Goal: Information Seeking & Learning: Learn about a topic

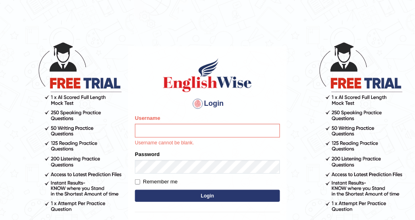
click at [316, 43] on body "Login Please fix the following errors: Username Username cannot be blank. Passw…" at bounding box center [207, 131] width 415 height 220
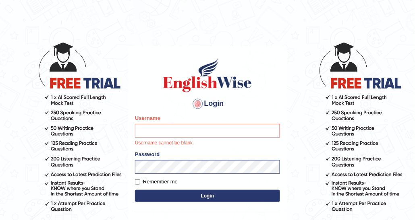
click at [218, 123] on div "Username Username cannot be blank." at bounding box center [207, 130] width 145 height 33
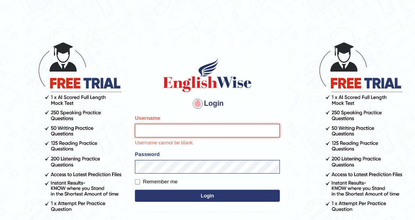
click at [222, 132] on input "Username" at bounding box center [207, 131] width 145 height 14
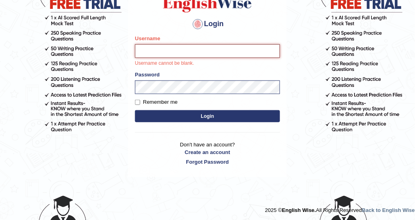
scroll to position [81, 0]
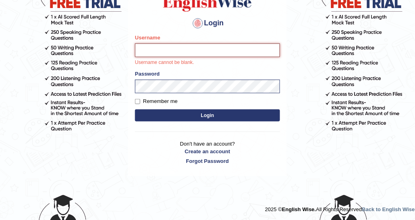
click at [206, 49] on input "Username" at bounding box center [207, 51] width 145 height 14
type input "DishaEw"
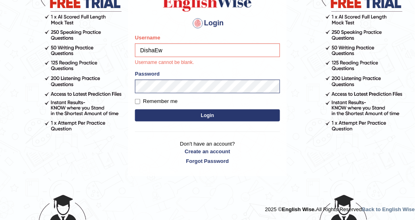
scroll to position [71, 0]
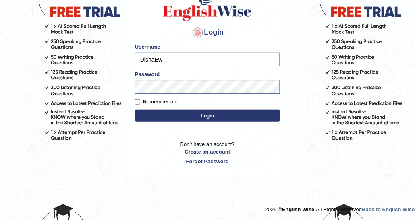
click at [207, 112] on button "Login" at bounding box center [207, 116] width 145 height 12
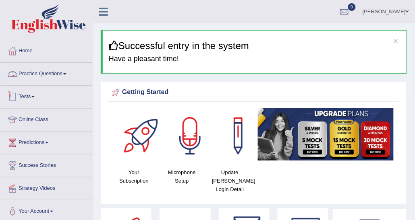
click at [50, 72] on link "Practice Questions" at bounding box center [46, 73] width 92 height 20
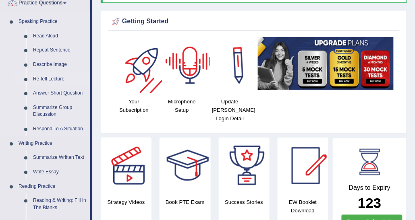
scroll to position [161, 0]
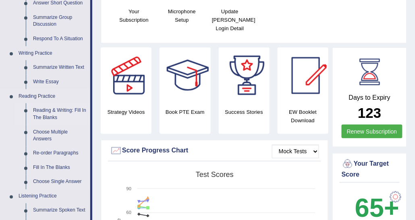
click at [67, 108] on link "Reading & Writing: Fill In The Blanks" at bounding box center [59, 114] width 61 height 21
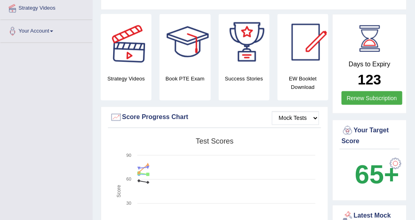
scroll to position [260, 0]
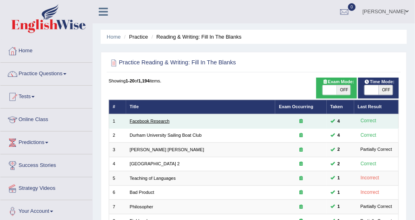
click at [161, 123] on link "Facebook Research" at bounding box center [150, 121] width 40 height 5
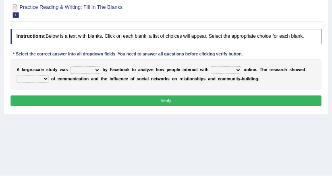
scroll to position [81, 0]
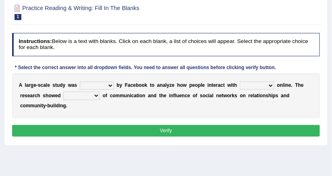
drag, startPoint x: 393, startPoint y: 0, endPoint x: 97, endPoint y: 52, distance: 300.3
click at [100, 53] on h4 "Instructions: Below is a text with blanks. Click on each blank, a list of choic…" at bounding box center [166, 44] width 308 height 23
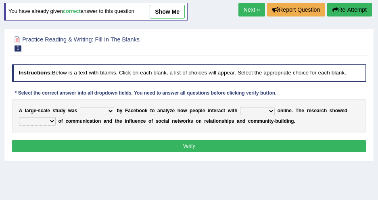
scroll to position [44, 0]
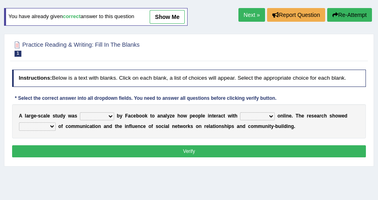
click at [91, 113] on select "surveyed had asked made" at bounding box center [97, 116] width 34 height 8
drag, startPoint x: 161, startPoint y: 102, endPoint x: 189, endPoint y: 104, distance: 28.7
click at [161, 102] on div "* Select the correct answer into all dropdown fields. You need to answer all qu…" at bounding box center [145, 98] width 267 height 7
click at [240, 115] on select "together all each other another" at bounding box center [257, 116] width 35 height 8
click at [262, 80] on h4 "Instructions: Below is a text with blanks. Click on each blank, a list of choic…" at bounding box center [189, 78] width 354 height 17
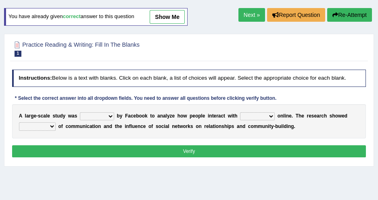
click at [52, 124] on select "advantages standards fellowships patterns" at bounding box center [37, 126] width 37 height 8
click at [123, 134] on div "A l a r g e - s c a l e s t u d y w a s surveyed had asked made b y F a c e b o…" at bounding box center [189, 121] width 354 height 34
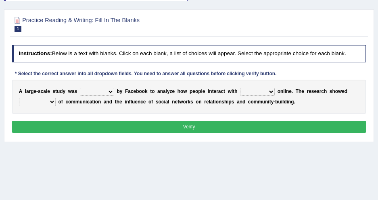
scroll to position [81, 0]
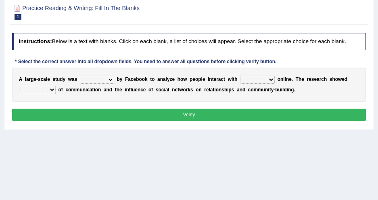
click at [108, 78] on select "surveyed had asked made" at bounding box center [97, 80] width 34 height 8
select select "made"
click at [80, 76] on select "surveyed had asked made" at bounding box center [97, 80] width 34 height 8
click at [106, 76] on select "surveyed had asked made" at bounding box center [97, 80] width 34 height 8
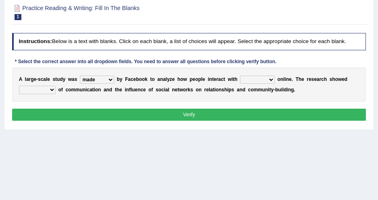
click at [120, 66] on div "Instructions: Below is a text with blanks. Click on each blank, a list of choic…" at bounding box center [188, 78] width 357 height 96
click at [251, 83] on select "together all each other another" at bounding box center [257, 80] width 35 height 8
select select "each other"
click at [240, 76] on select "together all each other another" at bounding box center [257, 80] width 35 height 8
click at [238, 70] on div "A l a r g e - s c a l e s t u d y w a s surveyed had asked made b y F a c e b o…" at bounding box center [189, 85] width 354 height 34
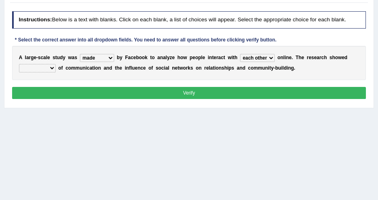
scroll to position [117, 0]
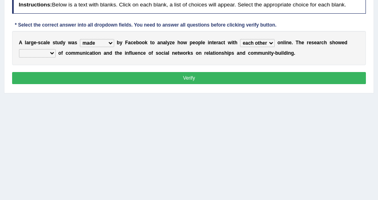
click at [49, 53] on select "advantages standards fellowships patterns" at bounding box center [37, 53] width 37 height 8
click at [19, 49] on select "advantages standards fellowships patterns" at bounding box center [37, 53] width 37 height 8
click at [78, 60] on div "A l a r g e - s c a l e s t u d y w a s surveyed had asked made b y F a c e b o…" at bounding box center [189, 48] width 354 height 34
click at [52, 53] on select "advantages standards fellowships patterns" at bounding box center [37, 53] width 37 height 8
select select "patterns"
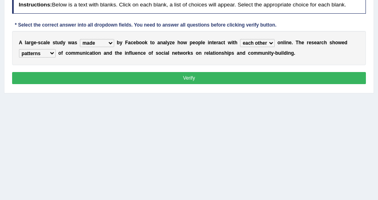
click at [19, 49] on select "advantages standards fellowships patterns" at bounding box center [37, 53] width 37 height 8
click at [41, 56] on select "advantages standards fellowships patterns" at bounding box center [37, 53] width 37 height 8
click at [175, 72] on button "Verify" at bounding box center [189, 78] width 354 height 12
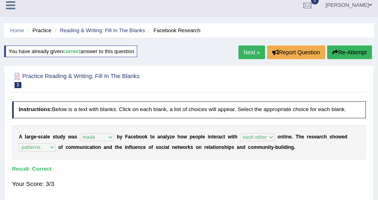
scroll to position [1, 0]
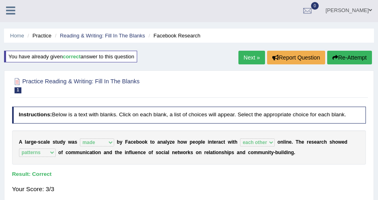
click at [242, 62] on link "Next »" at bounding box center [251, 58] width 27 height 14
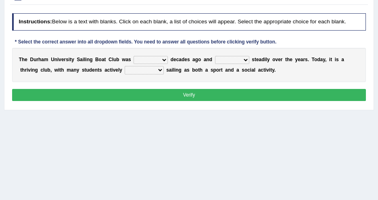
scroll to position [110, 0]
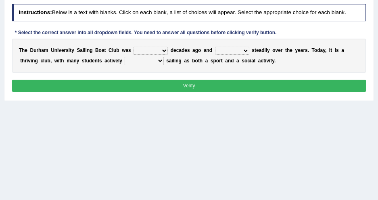
click at [133, 50] on select "found fund founded find" at bounding box center [150, 51] width 34 height 8
click at [157, 49] on select "found fund founded find" at bounding box center [150, 51] width 34 height 8
select select "founded"
click at [133, 47] on select "found fund founded find" at bounding box center [150, 51] width 34 height 8
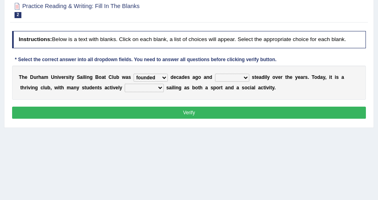
scroll to position [73, 0]
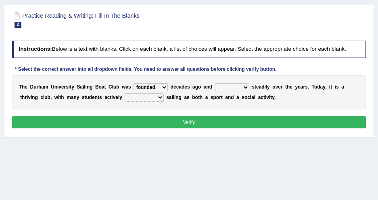
click at [232, 88] on select "grow growing has grown grown" at bounding box center [232, 87] width 34 height 8
select select "grown"
click at [215, 83] on select "grow growing has grown grown" at bounding box center [232, 87] width 34 height 8
click at [218, 87] on select "grow growing has grown grown" at bounding box center [232, 87] width 34 height 8
click at [159, 80] on div "T h e D u r h a m U n i v e r s i t y S a i l i n g B o a t C l u b w a s found…" at bounding box center [189, 92] width 354 height 34
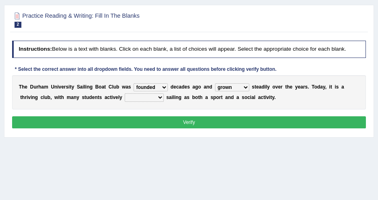
click at [125, 99] on select "enjoy enjoyed are enjoying enjoying" at bounding box center [144, 97] width 39 height 8
select select "enjoying"
click at [125, 93] on select "enjoy enjoyed are enjoying enjoying" at bounding box center [144, 97] width 39 height 8
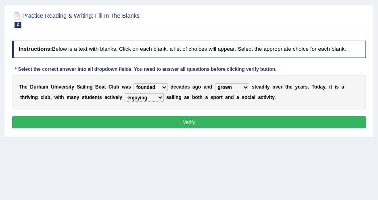
click at [143, 116] on button "Verify" at bounding box center [189, 122] width 354 height 12
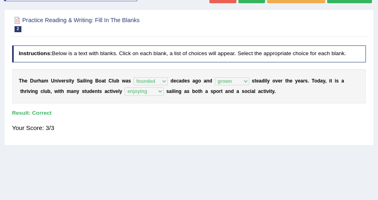
scroll to position [0, 0]
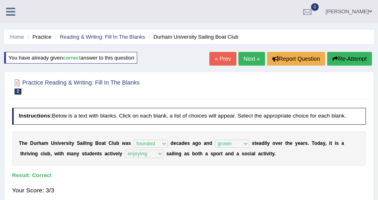
click at [246, 59] on link "Next »" at bounding box center [251, 59] width 27 height 14
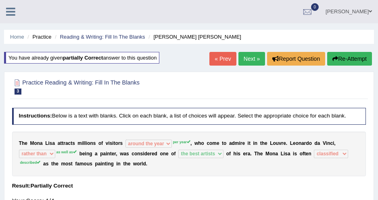
select select "around the year"
select select "rather than"
select select "the best artists"
select select "classified"
click at [250, 60] on link "Next »" at bounding box center [251, 59] width 27 height 14
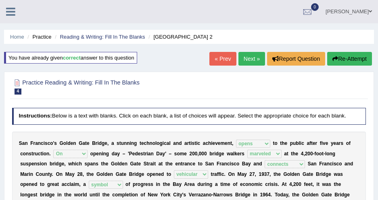
select select "opens"
select select "On"
select select "marveled"
select select "connects"
select select "vehicular"
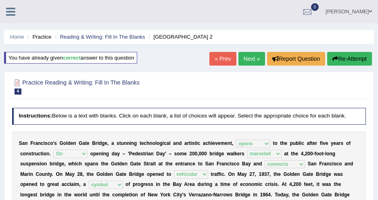
select select "symbol"
click at [248, 61] on link "Next »" at bounding box center [251, 59] width 27 height 14
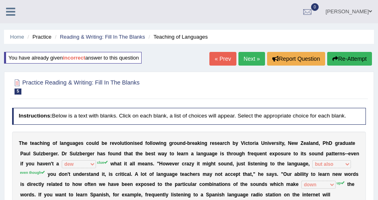
select select "dew"
select select "but also"
select select "down"
select select "evaluate"
select select "requiring"
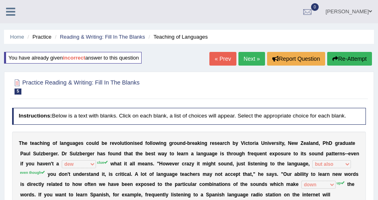
click at [87, 32] on ul "Home Practice Reading & Writing: Fill In The Blanks Teaching of Languages" at bounding box center [188, 37] width 369 height 14
click at [90, 34] on link "Reading & Writing: Fill In The Blanks" at bounding box center [102, 37] width 85 height 6
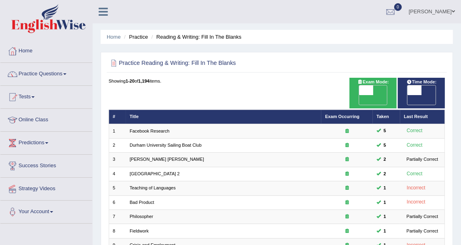
drag, startPoint x: 347, startPoint y: 8, endPoint x: 42, endPoint y: 74, distance: 311.8
click at [42, 74] on link "Practice Questions" at bounding box center [46, 73] width 92 height 20
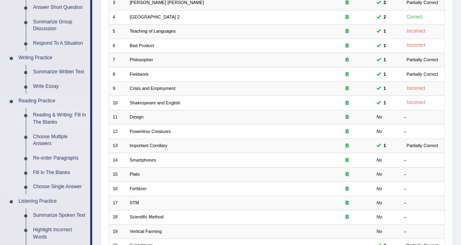
scroll to position [179, 0]
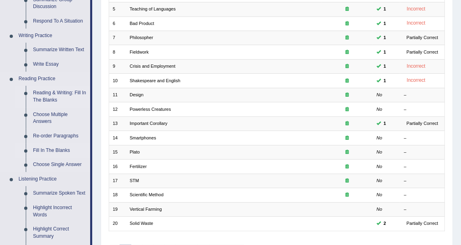
click at [59, 148] on link "Fill In The Blanks" at bounding box center [59, 150] width 61 height 15
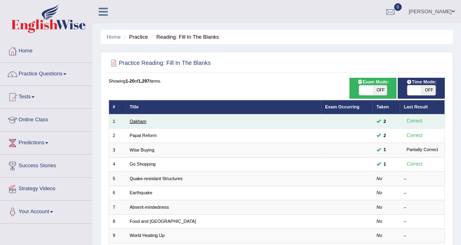
click at [145, 120] on link "Oakham" at bounding box center [138, 121] width 17 height 5
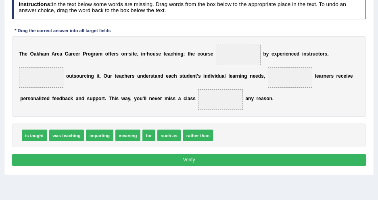
scroll to position [154, 0]
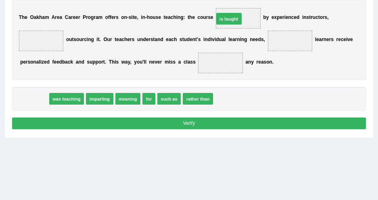
drag, startPoint x: 41, startPoint y: 98, endPoint x: 274, endPoint y: 3, distance: 251.2
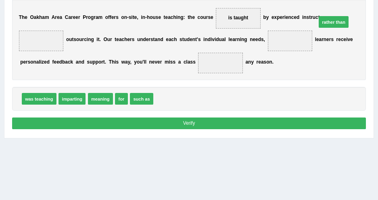
drag, startPoint x: 162, startPoint y: 94, endPoint x: 354, endPoint y: 2, distance: 212.1
click at [268, 49] on span at bounding box center [290, 41] width 45 height 21
click at [215, 68] on div "T h e O a k h a m A r e a C a r e e r P r o g r a m o f f e r s o n - s i t e ,…" at bounding box center [189, 40] width 354 height 81
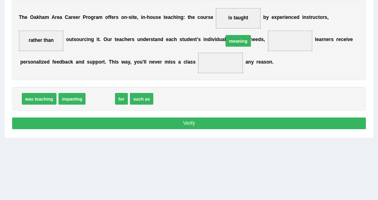
drag, startPoint x: 103, startPoint y: 102, endPoint x: 265, endPoint y: 34, distance: 175.7
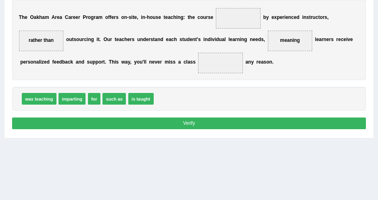
click at [243, 63] on div "T h e O a k h a m A r e a C a r e e r P r o g r a m o f f e r s o n - s i t e ,…" at bounding box center [189, 40] width 354 height 81
drag, startPoint x: 134, startPoint y: 95, endPoint x: 235, endPoint y: 2, distance: 137.2
click at [235, 60] on div "T h e O a k h a m A r e a C a r e e r P r o g r a m o f f e r s o n - s i t e ,…" at bounding box center [189, 40] width 354 height 81
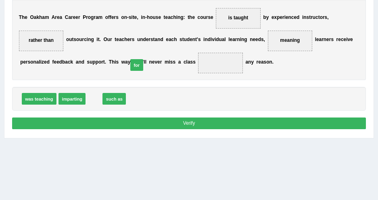
drag, startPoint x: 91, startPoint y: 102, endPoint x: 142, endPoint y: 61, distance: 65.1
click at [191, 125] on button "Verify" at bounding box center [189, 124] width 354 height 12
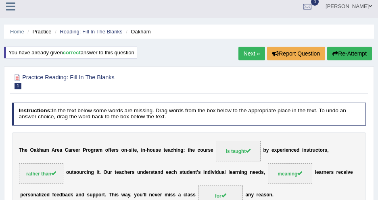
scroll to position [0, 0]
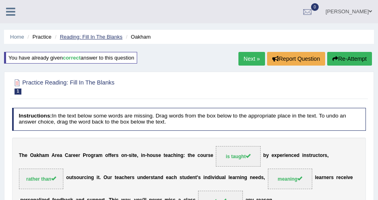
click at [80, 37] on link "Reading: Fill In The Blanks" at bounding box center [91, 37] width 62 height 6
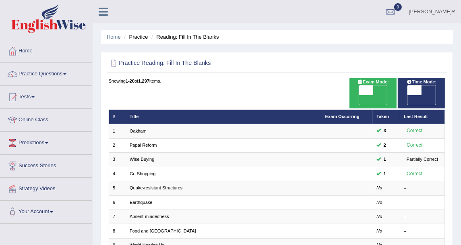
drag, startPoint x: 0, startPoint y: 0, endPoint x: 48, endPoint y: 73, distance: 87.8
click at [48, 73] on link "Practice Questions" at bounding box center [46, 73] width 92 height 20
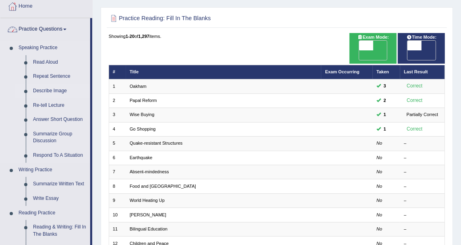
scroll to position [134, 0]
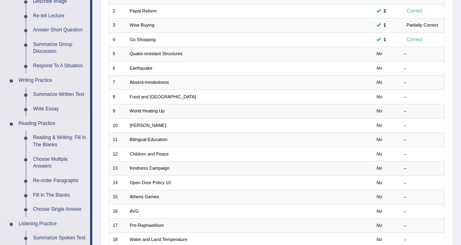
click at [53, 180] on link "Re-order Paragraphs" at bounding box center [59, 181] width 61 height 15
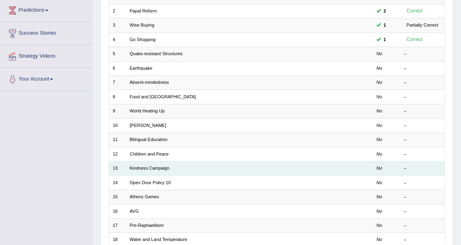
scroll to position [170, 0]
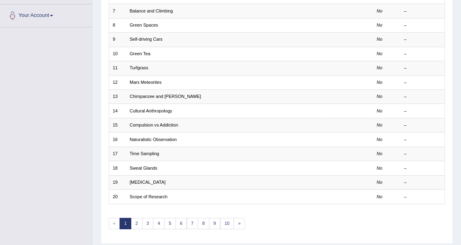
scroll to position [216, 0]
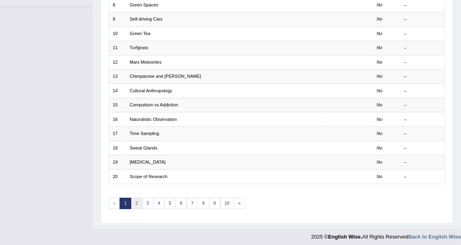
click at [138, 198] on link "2" at bounding box center [137, 203] width 12 height 11
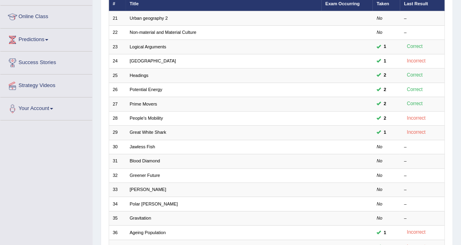
scroll to position [45, 0]
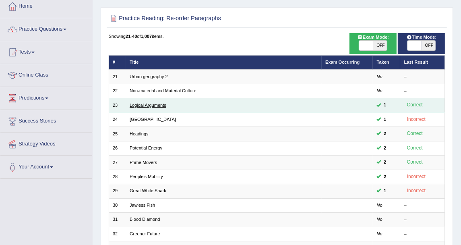
click at [137, 104] on link "Logical Arguments" at bounding box center [148, 105] width 37 height 5
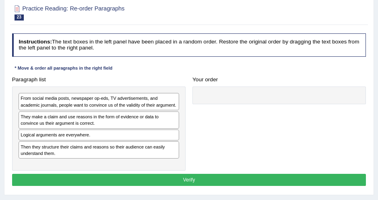
scroll to position [117, 0]
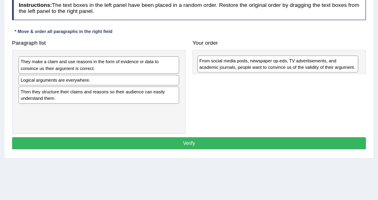
drag, startPoint x: 166, startPoint y: 62, endPoint x: 378, endPoint y: 65, distance: 212.0
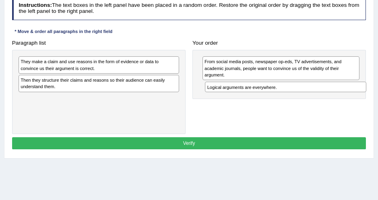
drag, startPoint x: 24, startPoint y: 81, endPoint x: 245, endPoint y: 96, distance: 221.4
click at [245, 96] on div "Paragraph list They make a claim and use reasons in the form of evidence or dat…" at bounding box center [188, 85] width 361 height 97
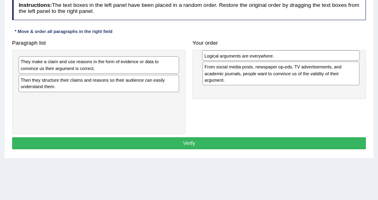
drag, startPoint x: 247, startPoint y: 89, endPoint x: 249, endPoint y: 60, distance: 28.7
click at [249, 60] on div "From social media posts, newspaper op-eds, TV advertisements, and academic jour…" at bounding box center [278, 74] width 173 height 49
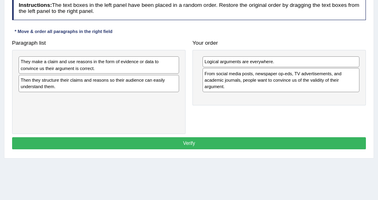
click at [145, 37] on div "Paragraph list They make a claim and use reasons in the form of evidence or dat…" at bounding box center [98, 85] width 180 height 97
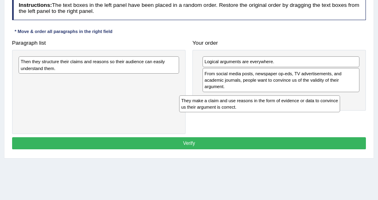
drag, startPoint x: 106, startPoint y: 69, endPoint x: 298, endPoint y: 108, distance: 196.1
click at [298, 108] on div "Paragraph list They make a claim and use reasons in the form of evidence or dat…" at bounding box center [188, 85] width 361 height 97
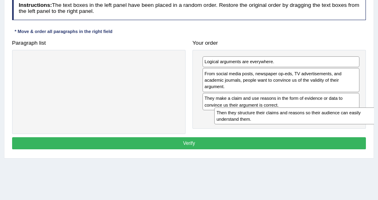
drag, startPoint x: 80, startPoint y: 61, endPoint x: 312, endPoint y: 124, distance: 240.1
click at [312, 124] on div "Paragraph list Then they structure their claims and reasons so their audience c…" at bounding box center [188, 85] width 361 height 97
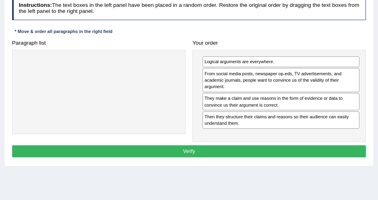
click at [261, 146] on button "Verify" at bounding box center [189, 151] width 354 height 12
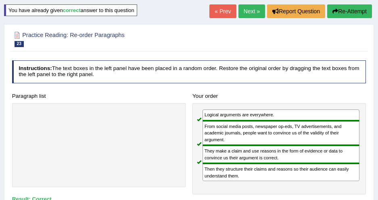
scroll to position [1, 0]
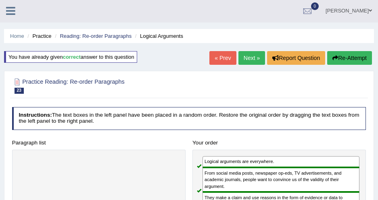
click at [247, 56] on link "Next »" at bounding box center [251, 58] width 27 height 14
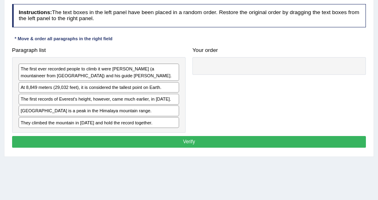
click at [315, 26] on h4 "Instructions: The text boxes in the left panel have been placed in a random ord…" at bounding box center [189, 15] width 354 height 23
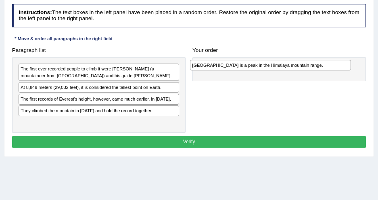
drag, startPoint x: 106, startPoint y: 108, endPoint x: 309, endPoint y: 66, distance: 207.7
click at [309, 66] on div "[GEOGRAPHIC_DATA] is a peak in the Himalaya mountain range." at bounding box center [270, 65] width 161 height 10
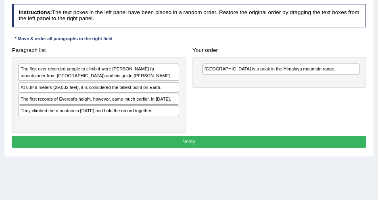
click at [295, 44] on div "Your order [GEOGRAPHIC_DATA] is a peak in the Himalaya mountain range." at bounding box center [279, 66] width 180 height 44
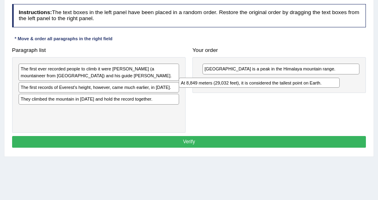
drag, startPoint x: 149, startPoint y: 83, endPoint x: 352, endPoint y: 87, distance: 202.3
click at [352, 87] on div "Paragraph list The first ever recorded people to climb it were [PERSON_NAME] (a…" at bounding box center [188, 88] width 361 height 89
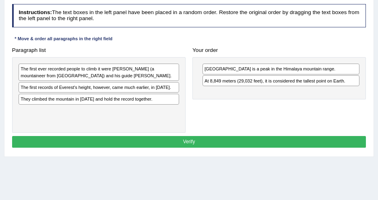
click at [227, 118] on div "Paragraph list The first ever recorded people to climb it were [PERSON_NAME] (a…" at bounding box center [188, 88] width 361 height 89
click at [103, 81] on div "The first ever recorded people to climb it were [PERSON_NAME] (a mountaineer fr…" at bounding box center [98, 95] width 173 height 76
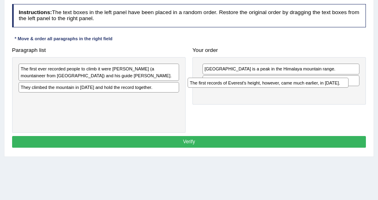
drag, startPoint x: 133, startPoint y: 90, endPoint x: 308, endPoint y: 87, distance: 174.9
click at [308, 87] on div "Paragraph list The first ever recorded people to climb it were [PERSON_NAME] (a…" at bounding box center [188, 88] width 361 height 89
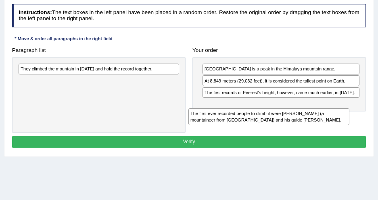
drag, startPoint x: 100, startPoint y: 72, endPoint x: 318, endPoint y: 120, distance: 222.8
click at [318, 120] on div "Paragraph list The first ever recorded people to climb it were [PERSON_NAME] (a…" at bounding box center [188, 88] width 361 height 89
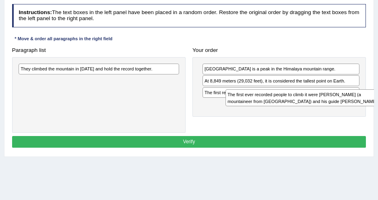
drag, startPoint x: 108, startPoint y: 83, endPoint x: 347, endPoint y: 108, distance: 240.2
click at [347, 106] on div "The first ever recorded people to climb it were [PERSON_NAME] (a mountaineer fr…" at bounding box center [305, 97] width 161 height 17
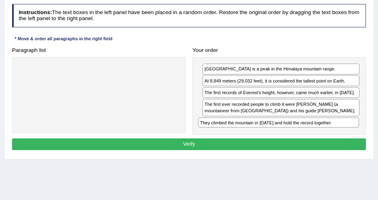
drag, startPoint x: 142, startPoint y: 69, endPoint x: 355, endPoint y: 135, distance: 223.0
click at [355, 135] on div "Instructions: The text boxes in the left panel have been placed in a random ord…" at bounding box center [188, 78] width 357 height 155
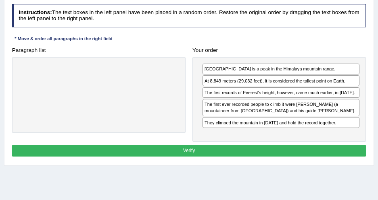
click at [262, 147] on button "Verify" at bounding box center [189, 151] width 354 height 12
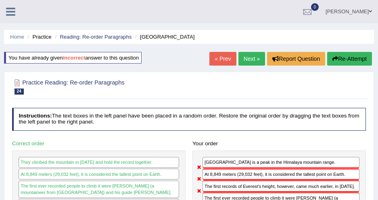
click at [238, 63] on link "Next »" at bounding box center [251, 59] width 27 height 14
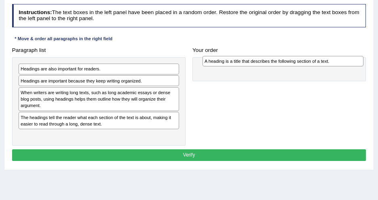
drag, startPoint x: 70, startPoint y: 83, endPoint x: 286, endPoint y: 66, distance: 216.2
click at [286, 66] on div "Paragraph list Headings are also important for readers. A heading is a title th…" at bounding box center [188, 95] width 361 height 102
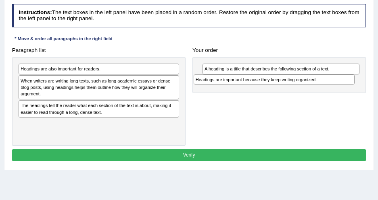
drag, startPoint x: 157, startPoint y: 84, endPoint x: 317, endPoint y: 82, distance: 160.0
click at [317, 82] on div "Headings are important because they keep writing organized." at bounding box center [273, 80] width 161 height 10
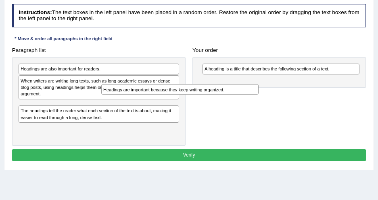
drag, startPoint x: 270, startPoint y: 80, endPoint x: 39, endPoint y: 99, distance: 231.2
click at [39, 99] on div "Paragraph list Headings are also important for readers. When writers are writin…" at bounding box center [188, 95] width 361 height 102
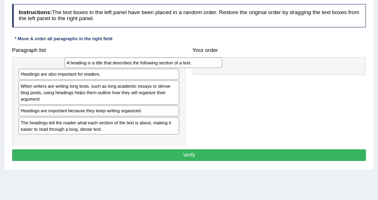
drag, startPoint x: 245, startPoint y: 65, endPoint x: 38, endPoint y: 54, distance: 207.0
click at [64, 58] on div "A heading is a title that describes the following section of a text." at bounding box center [143, 63] width 158 height 10
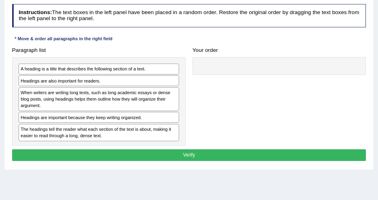
click at [152, 45] on div "Paragraph list A heading is a title that describes the following section of a t…" at bounding box center [98, 95] width 180 height 102
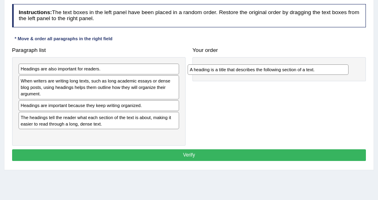
drag, startPoint x: 111, startPoint y: 66, endPoint x: 311, endPoint y: 71, distance: 200.7
click at [311, 71] on div "A heading is a title that describes the following section of a text." at bounding box center [267, 69] width 161 height 10
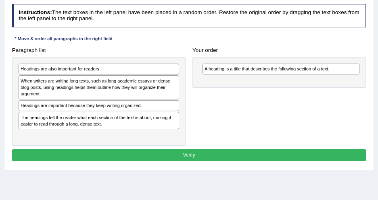
click at [266, 51] on h4 "Your order" at bounding box center [278, 51] width 173 height 6
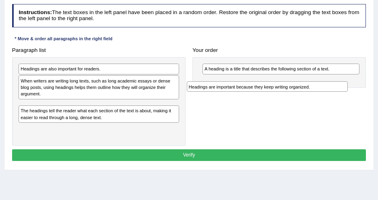
drag, startPoint x: 93, startPoint y: 105, endPoint x: 292, endPoint y: 93, distance: 199.8
click at [292, 93] on div "Paragraph list Headings are also important for readers. When writers are writin…" at bounding box center [188, 95] width 361 height 102
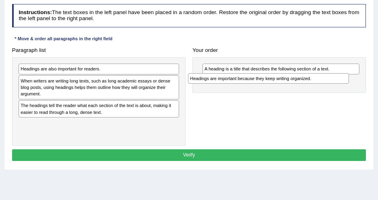
drag, startPoint x: 197, startPoint y: 107, endPoint x: 330, endPoint y: 83, distance: 135.1
click at [330, 83] on div "Paragraph list Headings are also important for readers. When writers are writin…" at bounding box center [188, 95] width 361 height 102
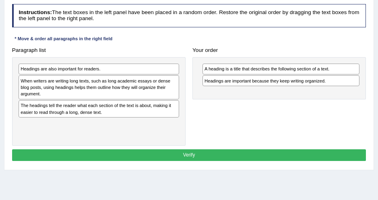
click at [214, 90] on div "A heading is a title that describes the following section of a text. Headings a…" at bounding box center [278, 78] width 173 height 43
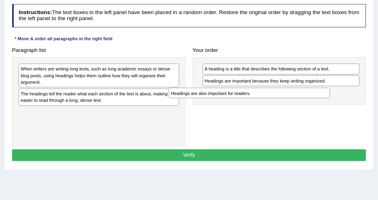
drag, startPoint x: 127, startPoint y: 76, endPoint x: 268, endPoint y: 98, distance: 142.4
click at [268, 98] on div "Paragraph list Headings are also important for readers. When writers are writin…" at bounding box center [188, 95] width 361 height 102
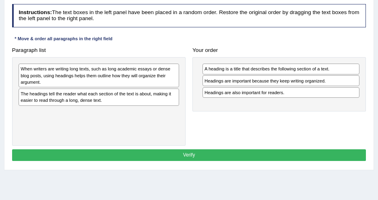
click at [269, 127] on div "Paragraph list When writers are writing long texts, such as long academic essay…" at bounding box center [188, 95] width 361 height 102
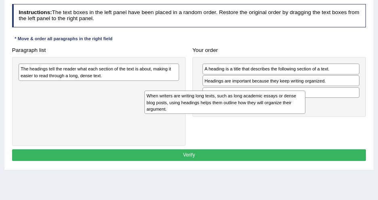
drag, startPoint x: 176, startPoint y: 87, endPoint x: 335, endPoint y: 119, distance: 162.0
click at [335, 119] on div "Paragraph list When writers are writing long texts, such as long academic essay…" at bounding box center [188, 95] width 361 height 102
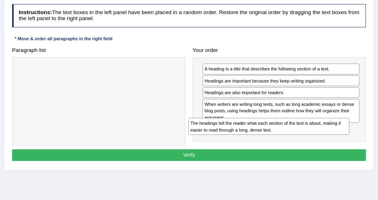
drag, startPoint x: 153, startPoint y: 76, endPoint x: 355, endPoint y: 144, distance: 212.9
click at [355, 144] on div "Paragraph list The headings tell the reader what each section of the text is ab…" at bounding box center [188, 95] width 361 height 102
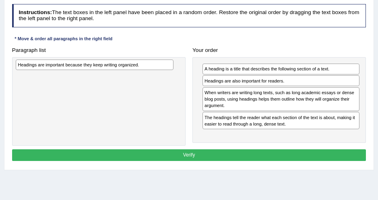
drag, startPoint x: 273, startPoint y: 80, endPoint x: 56, endPoint y: 68, distance: 217.1
click at [56, 68] on div "Headings are important because they keep writing organized." at bounding box center [95, 65] width 158 height 10
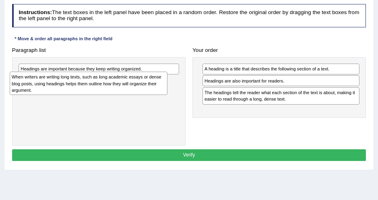
drag, startPoint x: 237, startPoint y: 97, endPoint x: 12, endPoint y: 87, distance: 224.2
click at [12, 87] on div "When writers are writing long texts, such as long academic essays or dense blog…" at bounding box center [89, 83] width 158 height 23
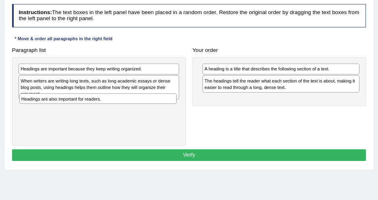
drag, startPoint x: 265, startPoint y: 79, endPoint x: 49, endPoint y: 107, distance: 217.5
click at [49, 107] on div "Paragraph list Headings are important because they keep writing organized. When…" at bounding box center [188, 95] width 361 height 102
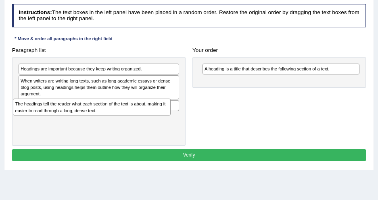
drag, startPoint x: 236, startPoint y: 83, endPoint x: 16, endPoint y: 116, distance: 222.9
click at [16, 116] on div "Paragraph list Headings are important because they keep writing organized. When…" at bounding box center [188, 95] width 361 height 102
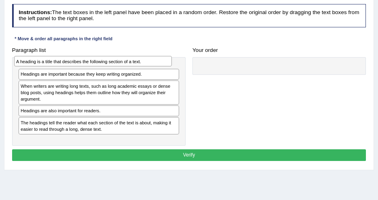
drag, startPoint x: 236, startPoint y: 71, endPoint x: 17, endPoint y: 65, distance: 218.9
click at [17, 65] on div "A heading is a title that describes the following section of a text." at bounding box center [93, 61] width 158 height 10
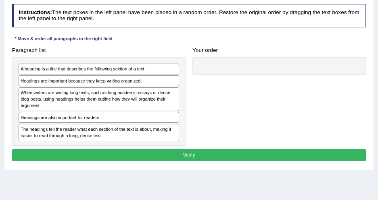
click at [113, 39] on div "Instructions: The text boxes in the left panel have been placed in a random ord…" at bounding box center [188, 84] width 357 height 166
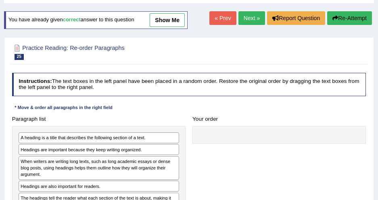
scroll to position [37, 0]
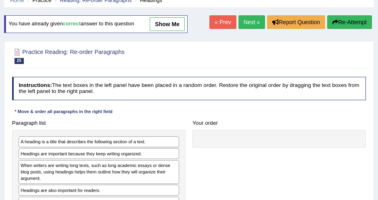
click at [172, 28] on link "show me" at bounding box center [166, 24] width 35 height 14
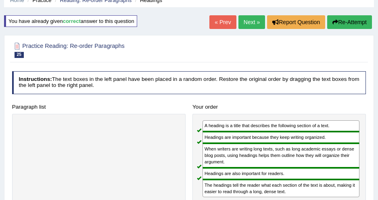
click at [370, 63] on div "Practice Reading: Re-order Paragraphs 25 Headings Instructions: The text boxes …" at bounding box center [188, 141] width 369 height 212
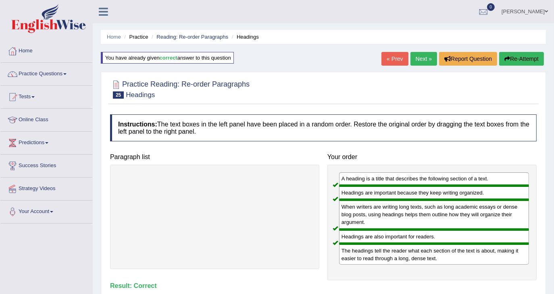
drag, startPoint x: 364, startPoint y: 0, endPoint x: 50, endPoint y: 79, distance: 324.4
click at [50, 79] on link "Practice Questions" at bounding box center [46, 73] width 92 height 20
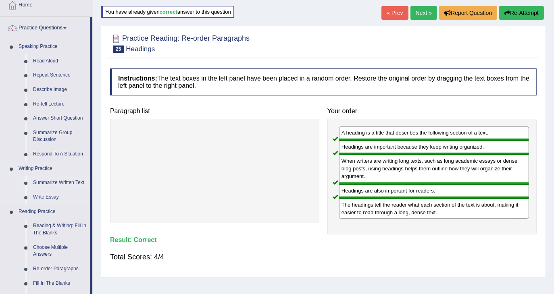
scroll to position [54, 0]
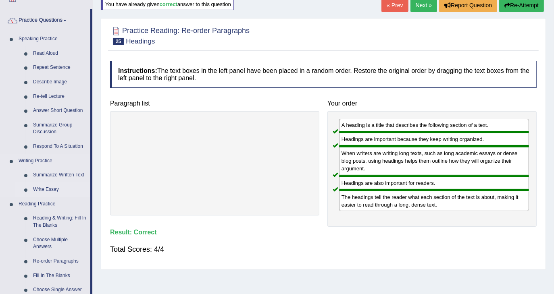
click at [52, 186] on link "Write Essay" at bounding box center [59, 190] width 61 height 15
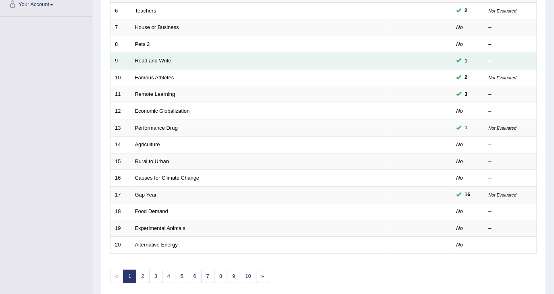
scroll to position [215, 0]
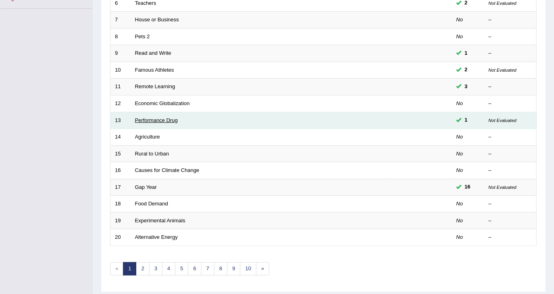
click at [158, 117] on link "Performance Drug" at bounding box center [156, 120] width 43 height 6
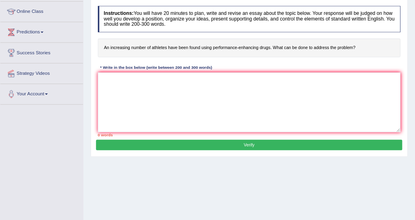
scroll to position [107, 0]
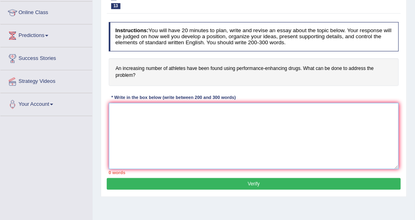
drag, startPoint x: 513, startPoint y: 0, endPoint x: 188, endPoint y: 108, distance: 342.4
click at [188, 108] on textarea at bounding box center [254, 136] width 291 height 66
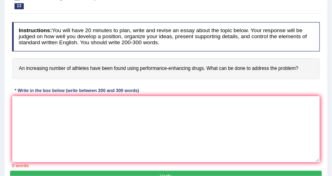
drag, startPoint x: 334, startPoint y: 0, endPoint x: 133, endPoint y: 91, distance: 220.4
click at [133, 91] on div "* Write in the box below (write between 200 and 300 words)" at bounding box center [77, 91] width 130 height 7
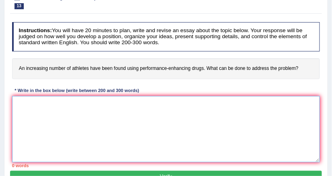
click at [60, 110] on textarea at bounding box center [166, 129] width 308 height 66
paste textarea "The increasing influence of (essay topic) on our lives has ignited numerous dis…"
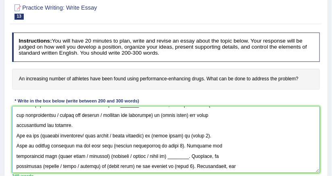
scroll to position [38, 0]
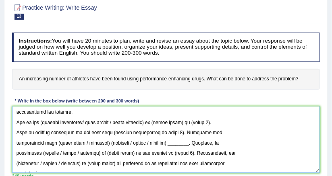
click at [148, 118] on textarea at bounding box center [166, 140] width 308 height 66
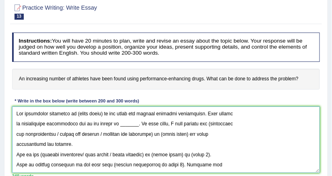
drag, startPoint x: 75, startPoint y: 112, endPoint x: 102, endPoint y: 113, distance: 26.6
click at [102, 113] on textarea at bounding box center [166, 140] width 308 height 66
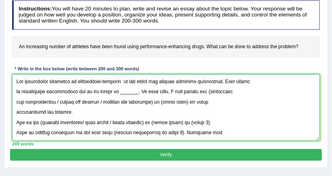
click at [125, 80] on textarea at bounding box center [166, 108] width 308 height 66
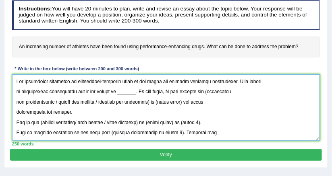
click at [232, 79] on textarea at bounding box center [166, 108] width 308 height 66
drag, startPoint x: 237, startPoint y: 81, endPoint x: 9, endPoint y: 73, distance: 227.8
click at [9, 73] on div "Practice Writing: Write Essay 13 Performance Drug Instructions: You will have 2…" at bounding box center [166, 67] width 324 height 204
click at [100, 100] on textarea at bounding box center [166, 108] width 308 height 66
drag, startPoint x: 112, startPoint y: 93, endPoint x: 128, endPoint y: 94, distance: 16.2
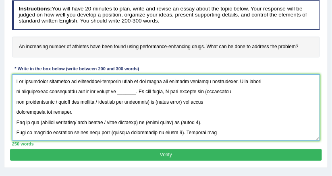
click at [128, 94] on textarea at bounding box center [166, 108] width 308 height 66
drag, startPoint x: 200, startPoint y: 91, endPoint x: 59, endPoint y: 104, distance: 141.7
click at [59, 104] on textarea at bounding box center [166, 108] width 308 height 66
drag, startPoint x: 104, startPoint y: 100, endPoint x: 199, endPoint y: 87, distance: 96.8
click at [199, 87] on textarea at bounding box center [166, 108] width 308 height 66
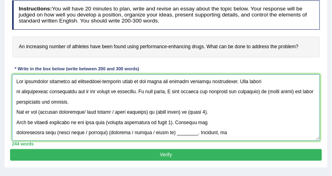
click at [253, 90] on textarea at bounding box center [166, 108] width 308 height 66
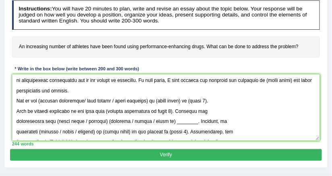
scroll to position [0, 0]
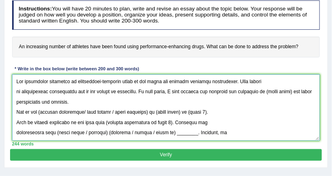
drag, startPoint x: 257, startPoint y: 92, endPoint x: 284, endPoint y: 94, distance: 27.5
click at [284, 94] on textarea at bounding box center [166, 108] width 308 height 66
click at [52, 100] on textarea at bounding box center [166, 108] width 308 height 66
drag, startPoint x: 68, startPoint y: 102, endPoint x: 12, endPoint y: 76, distance: 61.7
click at [12, 76] on textarea at bounding box center [166, 108] width 308 height 66
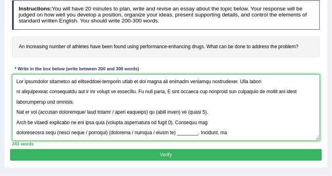
click at [180, 104] on textarea at bounding box center [166, 108] width 308 height 66
click at [14, 87] on textarea at bounding box center [166, 108] width 308 height 66
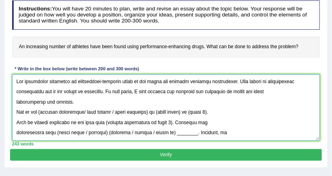
click at [16, 102] on textarea at bounding box center [166, 108] width 308 height 66
click at [33, 103] on textarea at bounding box center [166, 108] width 308 height 66
click at [43, 100] on textarea at bounding box center [166, 108] width 308 height 66
drag, startPoint x: 42, startPoint y: 100, endPoint x: -2, endPoint y: 67, distance: 55.2
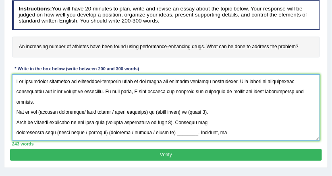
click at [138, 111] on textarea at bounding box center [166, 108] width 308 height 66
click at [40, 110] on textarea at bounding box center [166, 108] width 308 height 66
drag, startPoint x: 116, startPoint y: 112, endPoint x: 39, endPoint y: 106, distance: 76.4
click at [39, 106] on textarea at bounding box center [166, 108] width 308 height 66
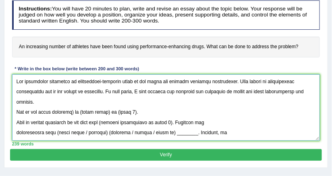
click at [71, 112] on textarea at bounding box center [166, 108] width 308 height 66
drag, startPoint x: 80, startPoint y: 112, endPoint x: 107, endPoint y: 110, distance: 27.0
click at [107, 110] on textarea at bounding box center [166, 108] width 308 height 66
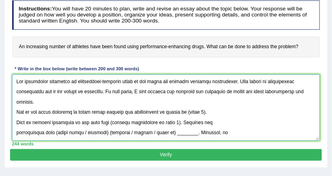
click at [178, 111] on textarea at bounding box center [166, 108] width 308 height 66
click at [177, 112] on textarea at bounding box center [166, 108] width 308 height 66
click at [173, 113] on textarea at bounding box center [166, 108] width 308 height 66
click at [176, 111] on textarea at bounding box center [166, 108] width 308 height 66
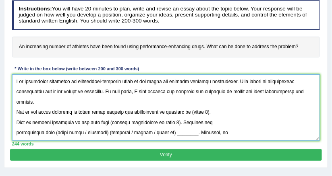
drag, startPoint x: 187, startPoint y: 112, endPoint x: 205, endPoint y: 112, distance: 18.5
click at [205, 112] on textarea at bounding box center [166, 108] width 308 height 66
drag, startPoint x: 169, startPoint y: 89, endPoint x: 223, endPoint y: 95, distance: 54.0
click at [223, 95] on textarea at bounding box center [166, 108] width 308 height 66
click at [188, 112] on textarea at bounding box center [166, 108] width 308 height 66
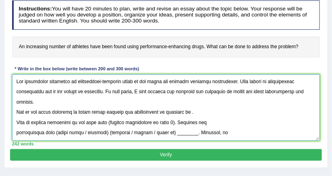
click at [188, 112] on textarea at bounding box center [166, 108] width 308 height 66
click at [186, 111] on textarea at bounding box center [166, 108] width 308 height 66
click at [187, 111] on textarea at bounding box center [166, 108] width 308 height 66
click at [188, 114] on textarea at bounding box center [166, 108] width 308 height 66
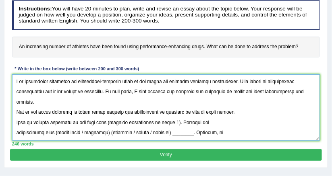
drag, startPoint x: 103, startPoint y: 123, endPoint x: 168, endPoint y: 125, distance: 64.5
click at [168, 125] on textarea at bounding box center [166, 108] width 308 height 66
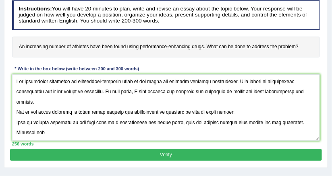
scroll to position [38, 0]
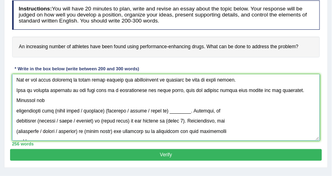
click at [288, 90] on textarea at bounding box center [166, 108] width 308 height 66
click at [263, 90] on textarea at bounding box center [166, 108] width 308 height 66
drag, startPoint x: 270, startPoint y: 89, endPoint x: 290, endPoint y: 87, distance: 20.2
click at [290, 87] on textarea at bounding box center [166, 108] width 308 height 66
click at [290, 88] on textarea at bounding box center [166, 108] width 308 height 66
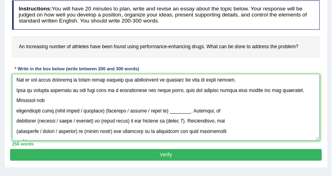
click at [20, 110] on textarea at bounding box center [166, 108] width 308 height 66
click at [12, 111] on textarea at bounding box center [166, 108] width 308 height 66
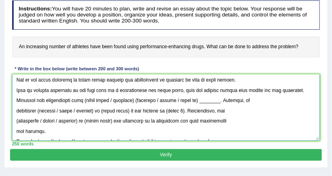
click at [67, 97] on textarea at bounding box center [166, 108] width 308 height 66
drag, startPoint x: 64, startPoint y: 100, endPoint x: 116, endPoint y: 100, distance: 51.2
click at [116, 100] on textarea at bounding box center [166, 108] width 308 height 66
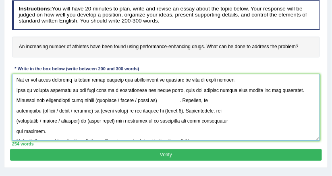
drag, startPoint x: 126, startPoint y: 99, endPoint x: 81, endPoint y: 98, distance: 44.7
click at [81, 98] on textarea at bounding box center [166, 108] width 308 height 66
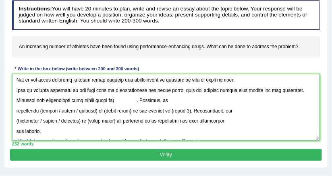
drag, startPoint x: 98, startPoint y: 98, endPoint x: 118, endPoint y: 96, distance: 20.3
click at [118, 96] on textarea at bounding box center [166, 108] width 308 height 66
click at [99, 104] on textarea at bounding box center [166, 108] width 308 height 66
click at [97, 99] on textarea at bounding box center [166, 108] width 308 height 66
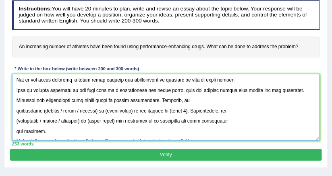
click at [12, 109] on textarea at bounding box center [166, 108] width 308 height 66
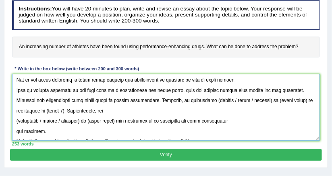
drag, startPoint x: 229, startPoint y: 99, endPoint x: 190, endPoint y: 100, distance: 39.1
click at [190, 100] on textarea at bounding box center [166, 108] width 308 height 66
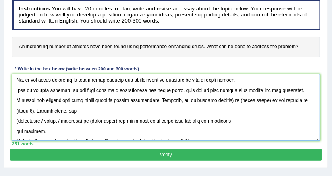
click at [210, 98] on textarea at bounding box center [166, 108] width 308 height 66
drag, startPoint x: 216, startPoint y: 98, endPoint x: 243, endPoint y: 98, distance: 26.6
click at [243, 98] on textarea at bounding box center [166, 108] width 308 height 66
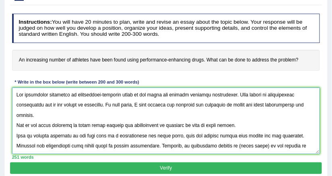
scroll to position [129, 0]
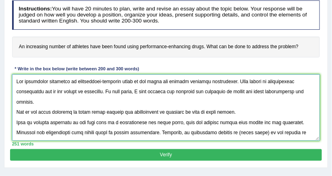
drag, startPoint x: 74, startPoint y: 81, endPoint x: 135, endPoint y: 83, distance: 61.7
click at [135, 83] on textarea at bounding box center [166, 108] width 308 height 66
drag, startPoint x: 216, startPoint y: 132, endPoint x: 243, endPoint y: 133, distance: 27.4
click at [243, 133] on textarea at bounding box center [166, 108] width 308 height 66
paste textarea "performance-enhacing drugs"
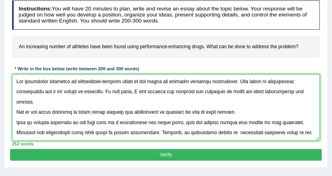
scroll to position [38, 0]
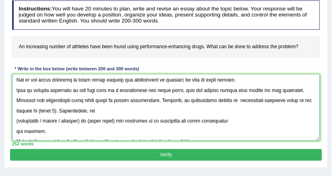
click at [216, 102] on textarea at bounding box center [166, 108] width 308 height 66
drag, startPoint x: 34, startPoint y: 112, endPoint x: 17, endPoint y: 114, distance: 17.4
click at [17, 114] on textarea at bounding box center [166, 108] width 308 height 66
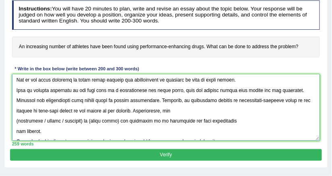
click at [108, 110] on textarea at bounding box center [166, 108] width 308 height 66
drag, startPoint x: 17, startPoint y: 120, endPoint x: 66, endPoint y: 121, distance: 50.0
click at [66, 121] on textarea at bounding box center [166, 108] width 308 height 66
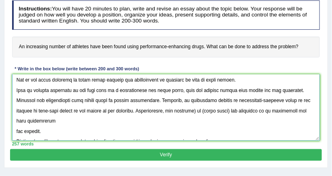
click at [175, 108] on textarea at bounding box center [166, 108] width 308 height 66
drag, startPoint x: 180, startPoint y: 110, endPoint x: 206, endPoint y: 110, distance: 26.2
click at [206, 110] on textarea at bounding box center [166, 108] width 308 height 66
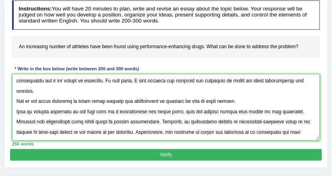
scroll to position [0, 0]
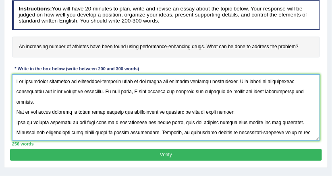
drag, startPoint x: 47, startPoint y: 120, endPoint x: 14, endPoint y: 112, distance: 34.0
click at [14, 112] on textarea at bounding box center [166, 108] width 308 height 66
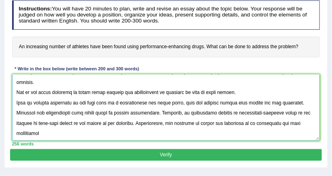
scroll to position [38, 0]
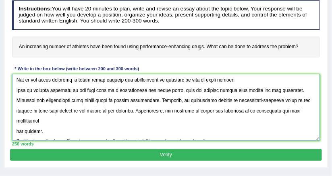
click at [26, 81] on textarea at bounding box center [166, 108] width 308 height 66
click at [17, 90] on textarea at bounding box center [166, 108] width 308 height 66
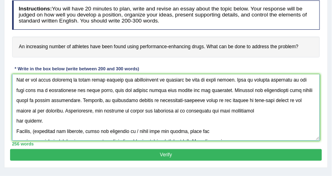
scroll to position [26, 0]
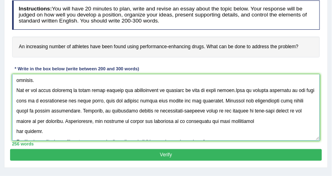
click at [248, 122] on textarea at bounding box center [166, 108] width 308 height 66
click at [15, 130] on textarea at bounding box center [166, 108] width 308 height 66
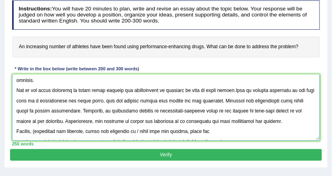
click at [253, 122] on textarea at bounding box center [166, 108] width 308 height 66
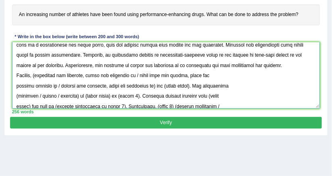
scroll to position [64, 0]
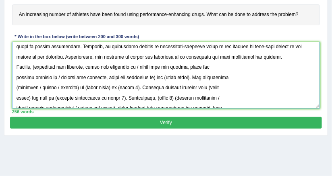
drag, startPoint x: 37, startPoint y: 64, endPoint x: 140, endPoint y: 66, distance: 103.2
click at [140, 66] on textarea at bounding box center [166, 75] width 308 height 66
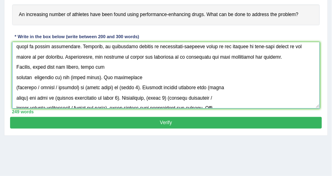
drag, startPoint x: 33, startPoint y: 77, endPoint x: 122, endPoint y: 73, distance: 89.1
click at [122, 73] on textarea at bounding box center [166, 75] width 308 height 66
click at [90, 79] on textarea at bounding box center [166, 75] width 308 height 66
click at [60, 79] on textarea at bounding box center [166, 75] width 308 height 66
drag, startPoint x: 66, startPoint y: 75, endPoint x: 95, endPoint y: 75, distance: 29.0
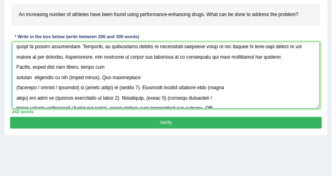
click at [95, 75] on textarea at bounding box center [166, 75] width 308 height 66
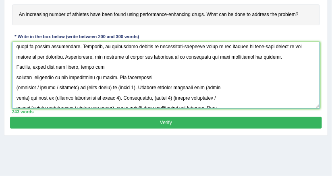
click at [32, 78] on textarea at bounding box center [166, 75] width 308 height 66
click at [14, 77] on textarea at bounding box center [166, 75] width 308 height 66
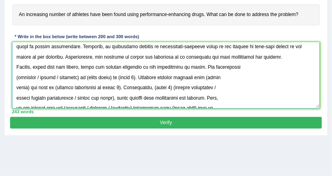
click at [155, 65] on textarea at bounding box center [166, 75] width 308 height 66
drag, startPoint x: 60, startPoint y: 75, endPoint x: 16, endPoint y: 75, distance: 43.5
click at [16, 75] on textarea at bounding box center [166, 75] width 308 height 66
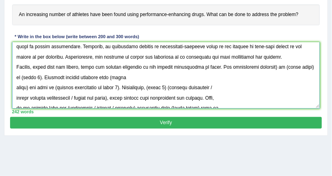
click at [274, 66] on textarea at bounding box center [166, 75] width 308 height 66
drag, startPoint x: 279, startPoint y: 66, endPoint x: 313, endPoint y: 64, distance: 34.3
click at [313, 64] on textarea at bounding box center [166, 75] width 308 height 66
drag, startPoint x: 34, startPoint y: 76, endPoint x: 15, endPoint y: 75, distance: 18.9
click at [15, 75] on textarea at bounding box center [166, 75] width 308 height 66
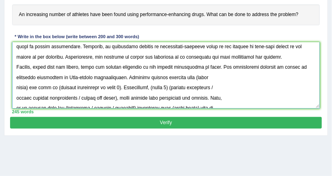
click at [68, 76] on textarea at bounding box center [166, 75] width 308 height 66
click at [120, 73] on textarea at bounding box center [166, 75] width 308 height 66
drag, startPoint x: 190, startPoint y: 75, endPoint x: 28, endPoint y: 89, distance: 163.0
click at [28, 89] on textarea at bounding box center [166, 75] width 308 height 66
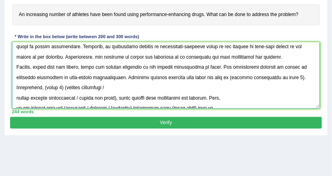
drag, startPoint x: 230, startPoint y: 77, endPoint x: 295, endPoint y: 77, distance: 64.1
click at [295, 77] on textarea at bounding box center [166, 75] width 308 height 66
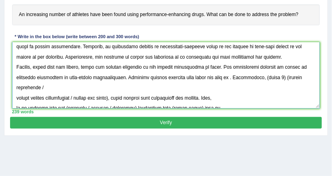
click at [228, 77] on textarea at bounding box center [166, 75] width 308 height 66
click at [230, 77] on textarea at bounding box center [166, 75] width 308 height 66
click at [229, 77] on textarea at bounding box center [166, 75] width 308 height 66
click at [229, 75] on textarea at bounding box center [166, 75] width 308 height 66
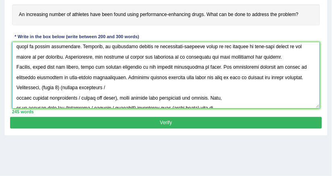
drag, startPoint x: 44, startPoint y: 88, endPoint x: 62, endPoint y: 85, distance: 18.4
click at [62, 85] on textarea at bounding box center [166, 75] width 308 height 66
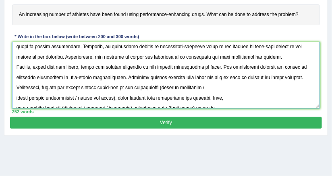
drag, startPoint x: 82, startPoint y: 100, endPoint x: 164, endPoint y: 89, distance: 82.1
click at [164, 89] on textarea at bounding box center [166, 75] width 308 height 66
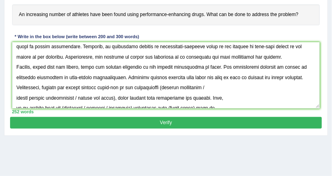
click at [259, 19] on h4 "An increasing number of athletes have been found using performance-enhancing dr…" at bounding box center [166, 14] width 308 height 21
drag, startPoint x: 203, startPoint y: 0, endPoint x: 239, endPoint y: 9, distance: 37.3
click at [239, 9] on div "Instructions: You will have 20 minutes to plan, write and revise an essay about…" at bounding box center [165, 41] width 311 height 152
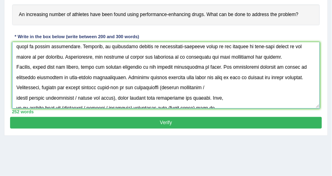
click at [166, 86] on textarea at bounding box center [166, 75] width 308 height 66
drag, startPoint x: 165, startPoint y: 85, endPoint x: 85, endPoint y: 99, distance: 81.3
click at [85, 99] on textarea at bounding box center [166, 75] width 308 height 66
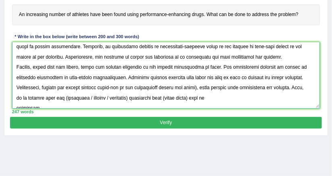
click at [159, 88] on textarea at bounding box center [166, 75] width 308 height 66
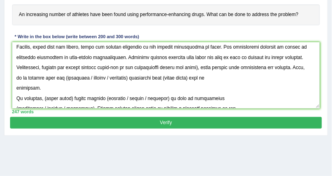
scroll to position [102, 0]
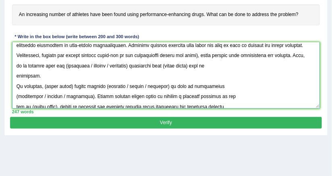
click at [174, 54] on textarea at bounding box center [166, 75] width 308 height 66
click at [176, 54] on textarea at bounding box center [166, 75] width 308 height 66
click at [197, 54] on textarea at bounding box center [166, 75] width 308 height 66
click at [196, 54] on textarea at bounding box center [166, 75] width 308 height 66
drag, startPoint x: 59, startPoint y: 64, endPoint x: 107, endPoint y: 66, distance: 48.0
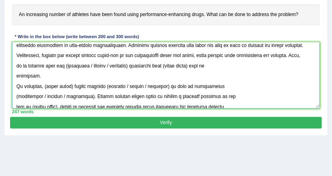
click at [107, 66] on textarea at bounding box center [166, 75] width 308 height 66
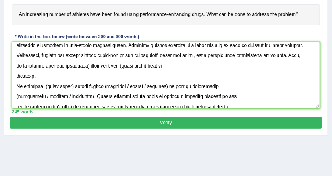
click at [79, 65] on textarea at bounding box center [166, 75] width 308 height 66
drag, startPoint x: 114, startPoint y: 65, endPoint x: 141, endPoint y: 66, distance: 27.0
click at [141, 66] on textarea at bounding box center [166, 75] width 308 height 66
click at [17, 75] on textarea at bounding box center [166, 75] width 308 height 66
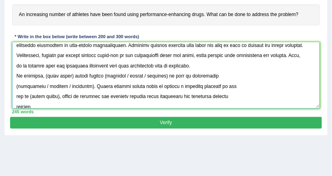
click at [46, 74] on textarea at bounding box center [166, 75] width 308 height 66
drag, startPoint x: 44, startPoint y: 73, endPoint x: 67, endPoint y: 73, distance: 23.8
click at [63, 73] on textarea at bounding box center [166, 75] width 308 height 66
drag, startPoint x: 71, startPoint y: 74, endPoint x: 44, endPoint y: 72, distance: 27.4
click at [44, 72] on textarea at bounding box center [166, 75] width 308 height 66
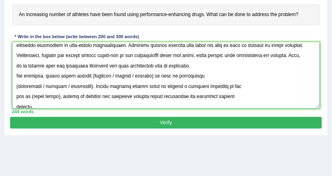
drag, startPoint x: 89, startPoint y: 73, endPoint x: 134, endPoint y: 73, distance: 44.3
click at [134, 73] on textarea at bounding box center [166, 75] width 308 height 66
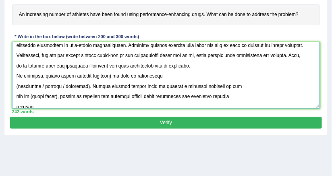
click at [112, 74] on textarea at bounding box center [166, 75] width 308 height 66
drag, startPoint x: 12, startPoint y: 83, endPoint x: 63, endPoint y: 87, distance: 51.3
click at [63, 87] on textarea at bounding box center [166, 75] width 308 height 66
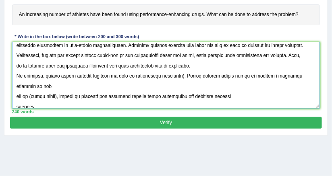
click at [179, 75] on textarea at bounding box center [166, 75] width 308 height 66
click at [16, 94] on textarea at bounding box center [166, 75] width 308 height 66
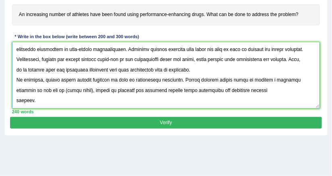
scroll to position [97, 0]
drag, startPoint x: 38, startPoint y: 88, endPoint x: 65, endPoint y: 89, distance: 27.4
click at [65, 89] on textarea at bounding box center [166, 75] width 308 height 66
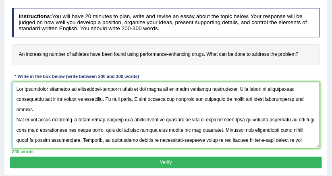
scroll to position [129, 0]
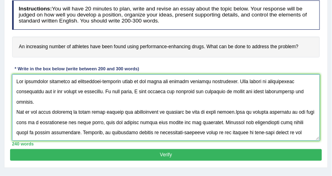
drag, startPoint x: 74, startPoint y: 81, endPoint x: 128, endPoint y: 81, distance: 54.0
click at [128, 81] on textarea at bounding box center [166, 108] width 308 height 66
drag, startPoint x: 136, startPoint y: 79, endPoint x: 74, endPoint y: 74, distance: 61.8
click at [74, 75] on textarea at bounding box center [166, 108] width 308 height 66
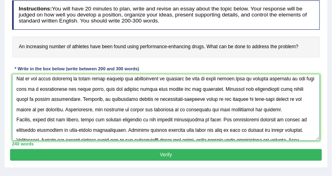
scroll to position [96, 0]
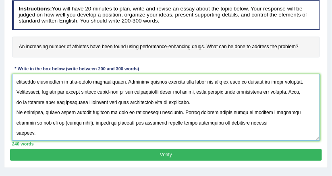
drag, startPoint x: 38, startPoint y: 122, endPoint x: 65, endPoint y: 124, distance: 27.5
click at [65, 124] on textarea at bounding box center [166, 108] width 308 height 66
paste textarea "performance-enhacing drugs"
click at [15, 135] on textarea at bounding box center [166, 108] width 308 height 66
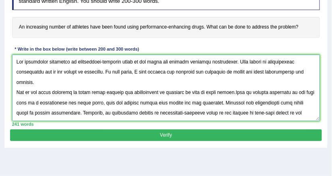
scroll to position [161, 0]
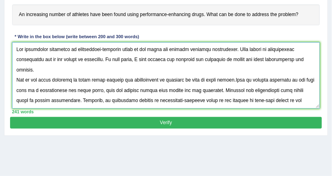
type textarea "The increasing influence of performance-enhacing drugs on our lives has ignited…"
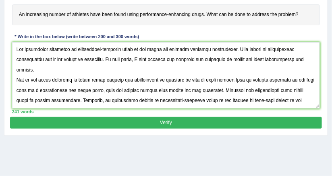
click at [223, 122] on button "Verify" at bounding box center [165, 123] width 311 height 12
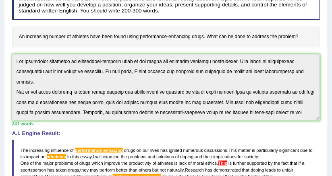
scroll to position [85, 0]
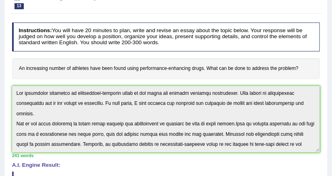
drag, startPoint x: 121, startPoint y: 44, endPoint x: 145, endPoint y: 40, distance: 23.6
click at [145, 40] on h4 "Instructions: You will have 20 minutes to plan, write and revise an essay about…" at bounding box center [166, 37] width 308 height 29
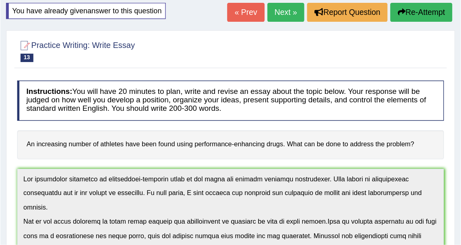
scroll to position [0, 0]
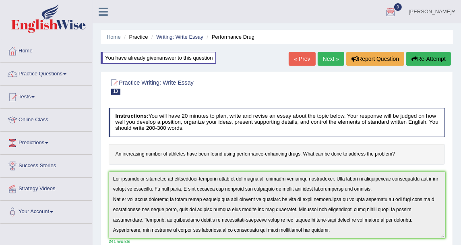
drag, startPoint x: 303, startPoint y: 0, endPoint x: 69, endPoint y: 66, distance: 242.8
click at [69, 66] on link "Practice Questions" at bounding box center [46, 73] width 92 height 20
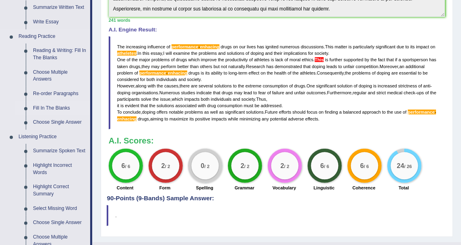
scroll to position [179, 0]
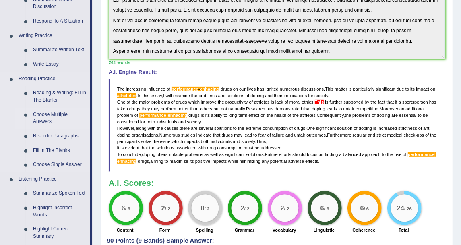
click at [52, 114] on link "Choose Multiple Answers" at bounding box center [59, 118] width 61 height 21
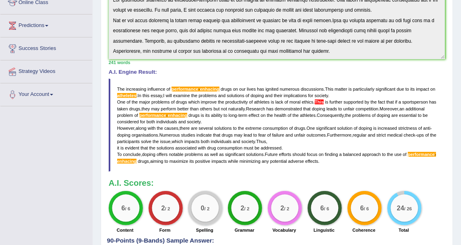
scroll to position [208, 0]
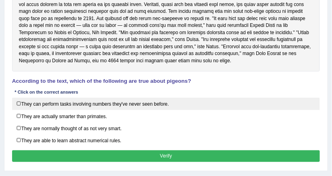
scroll to position [166, 0]
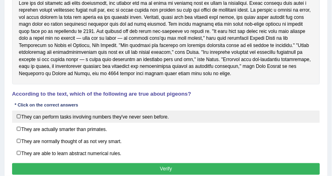
click at [110, 118] on label "They can perform tasks involving numbers they've never seen before." at bounding box center [166, 117] width 308 height 12
checkbox input "true"
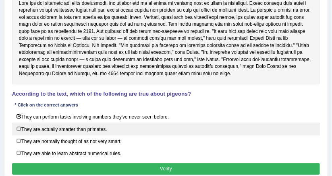
click at [106, 126] on label "They are actually smarter than primates." at bounding box center [166, 129] width 308 height 12
checkbox input "true"
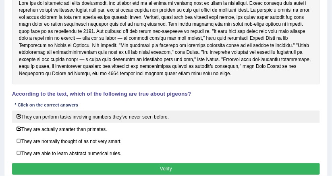
click at [145, 116] on label "They can perform tasks involving numbers they've never seen before." at bounding box center [166, 117] width 308 height 12
checkbox input "false"
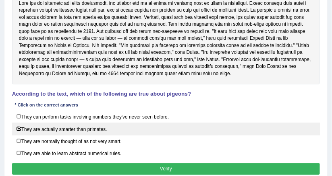
click at [143, 126] on label "They are actually smarter than primates." at bounding box center [166, 129] width 308 height 12
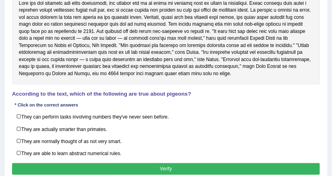
drag, startPoint x: 179, startPoint y: 93, endPoint x: 52, endPoint y: 84, distance: 127.6
click at [52, 84] on div "Instructions: Read the text and answer the question by selecting all the correc…" at bounding box center [165, 70] width 311 height 221
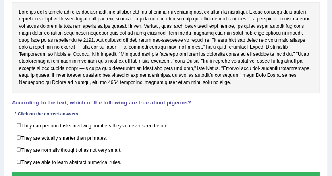
scroll to position [190, 0]
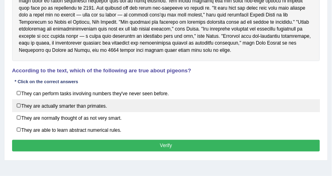
click at [107, 101] on label "They are actually smarter than primates." at bounding box center [166, 106] width 308 height 12
checkbox input "true"
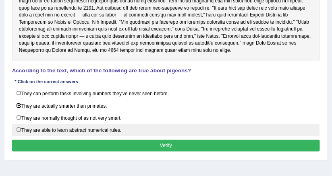
click at [112, 126] on label "They are able to learn abstract numerical rules." at bounding box center [166, 130] width 308 height 12
checkbox input "true"
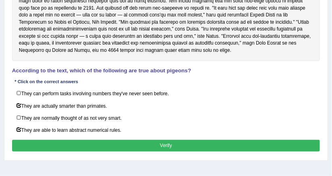
click at [124, 144] on button "Verify" at bounding box center [166, 146] width 308 height 12
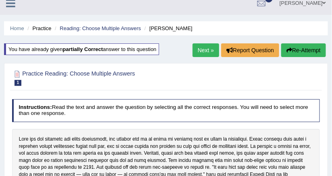
scroll to position [7, 0]
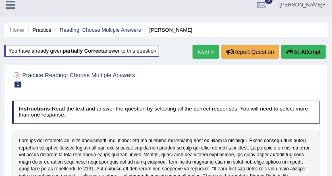
click at [196, 51] on link "Next »" at bounding box center [206, 52] width 27 height 14
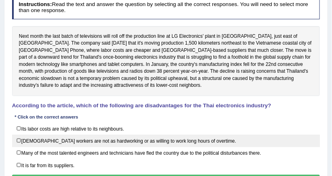
scroll to position [129, 0]
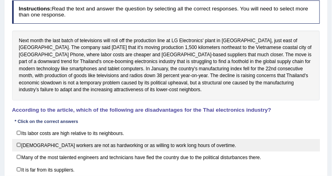
click at [31, 145] on label "[DEMOGRAPHIC_DATA] workers are not as hardworking or as willing to work long ho…" at bounding box center [166, 145] width 308 height 12
checkbox input "true"
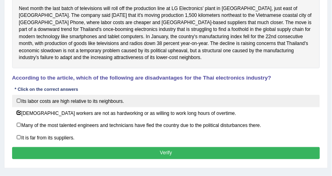
click at [53, 104] on label "Its labor costs are high relative to its neighbours." at bounding box center [166, 101] width 308 height 12
checkbox input "true"
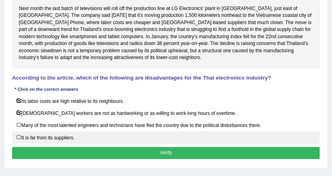
click at [83, 137] on label "It is far from its suppliers." at bounding box center [166, 138] width 308 height 12
checkbox input "true"
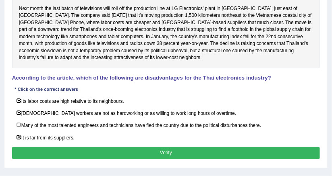
click at [86, 148] on button "Verify" at bounding box center [166, 153] width 308 height 12
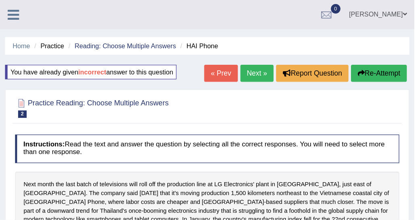
scroll to position [0, 0]
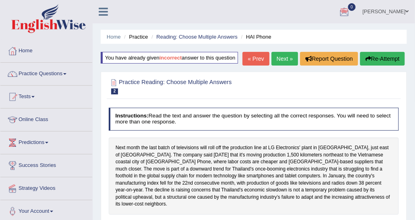
drag, startPoint x: 300, startPoint y: 0, endPoint x: 193, endPoint y: 61, distance: 122.5
click at [193, 61] on div "You have already given incorrect answer to this question" at bounding box center [169, 58] width 137 height 12
click at [48, 81] on link "Practice Questions" at bounding box center [46, 73] width 92 height 20
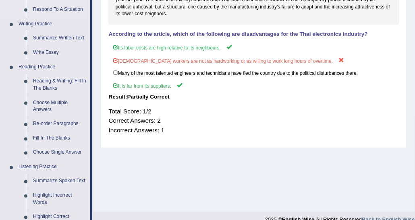
scroll to position [201, 0]
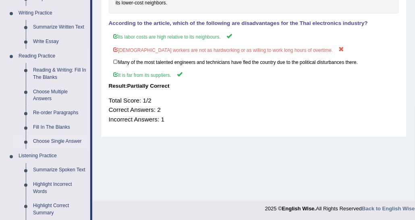
click at [59, 140] on link "Choose Single Answer" at bounding box center [59, 142] width 61 height 15
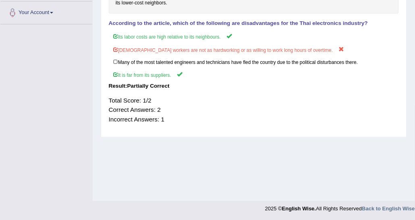
scroll to position [202, 0]
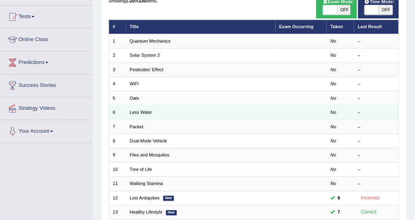
scroll to position [81, 0]
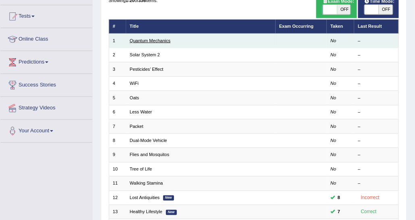
click at [149, 41] on link "Quantum Mechanics" at bounding box center [150, 40] width 41 height 5
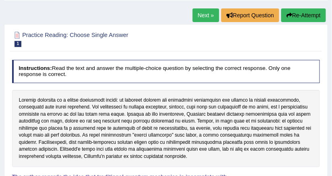
scroll to position [28, 0]
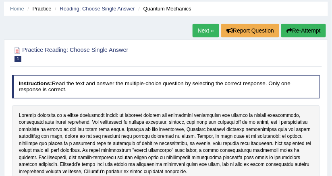
click at [191, 32] on div "Home Practice Reading: Choose Single Answer Quantum Mechanics Next » Report Que…" at bounding box center [166, 173] width 332 height 403
click at [195, 32] on link "Next »" at bounding box center [206, 31] width 27 height 14
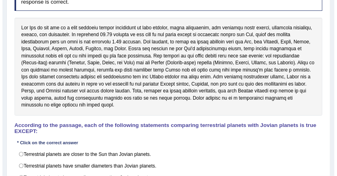
scroll to position [129, 0]
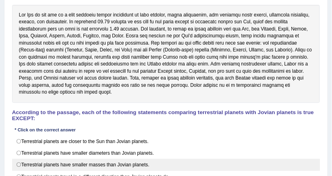
click at [104, 159] on label "Terrestrial planets have smaller masses than Jovian planets." at bounding box center [166, 165] width 308 height 12
radio input "true"
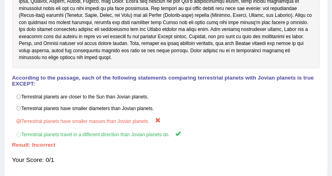
scroll to position [193, 0]
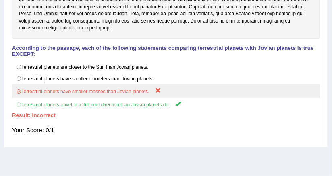
click at [276, 85] on label "Terrestrial planets have smaller masses than Jovian planets." at bounding box center [166, 91] width 308 height 13
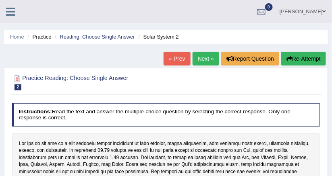
scroll to position [0, 0]
click at [211, 61] on link "Next »" at bounding box center [206, 59] width 27 height 14
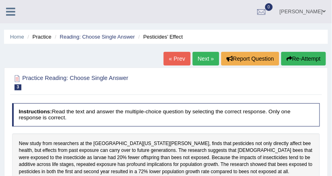
click at [207, 52] on link "Next »" at bounding box center [206, 59] width 27 height 14
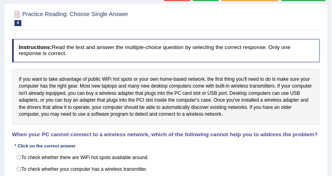
scroll to position [32, 0]
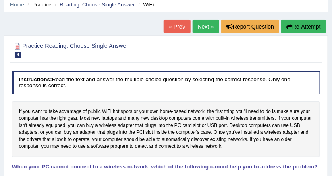
click at [205, 27] on link "Next »" at bounding box center [206, 27] width 27 height 14
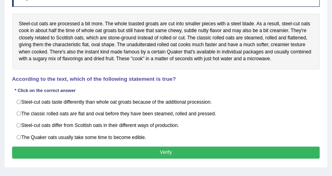
scroll to position [129, 0]
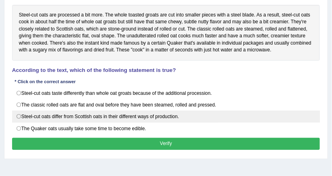
click at [169, 111] on label "Steel-cut oats differ from Scottish oats in their different ways of production." at bounding box center [166, 117] width 308 height 12
radio input "true"
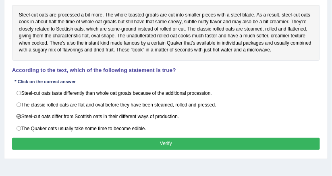
drag, startPoint x: 265, startPoint y: 33, endPoint x: 269, endPoint y: 25, distance: 8.8
click at [269, 25] on div "Steel-cut oats are processed a bit more. The whole toasted groats are cut into …" at bounding box center [166, 33] width 308 height 56
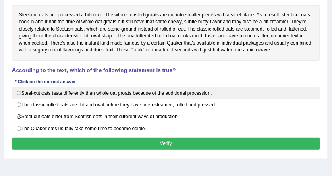
click at [117, 92] on label "Steel-cut oats taste differently than whole oat groats because of the additiona…" at bounding box center [166, 93] width 308 height 12
radio input "true"
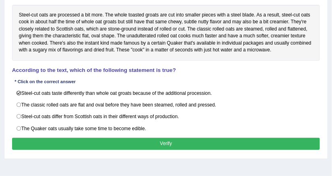
click at [113, 138] on button "Verify" at bounding box center [166, 144] width 308 height 12
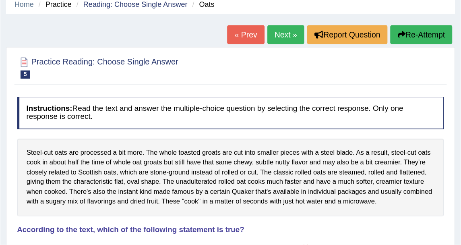
scroll to position [0, 0]
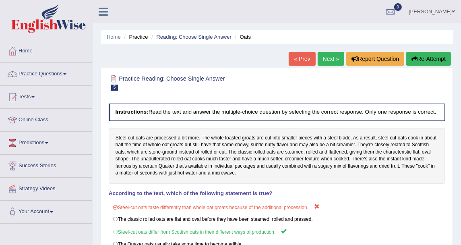
drag, startPoint x: 318, startPoint y: 0, endPoint x: 59, endPoint y: 71, distance: 268.3
click at [59, 71] on link "Practice Questions" at bounding box center [46, 73] width 92 height 20
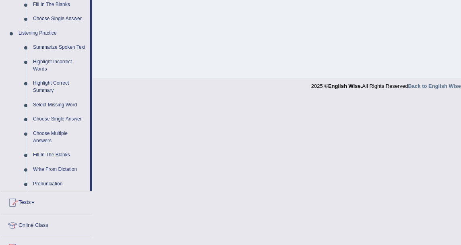
scroll to position [313, 0]
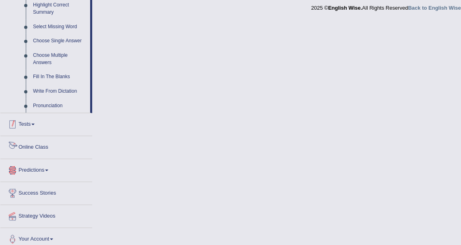
click at [31, 121] on link "Tests" at bounding box center [46, 123] width 92 height 20
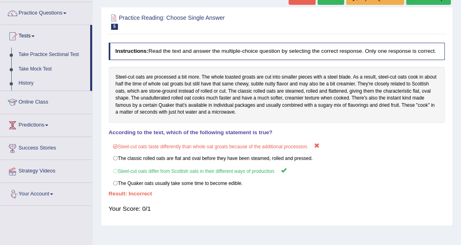
scroll to position [44, 0]
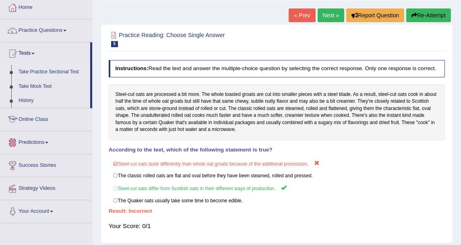
click at [44, 66] on link "Take Practice Sectional Test" at bounding box center [52, 72] width 75 height 15
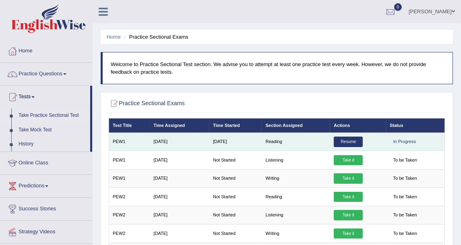
click at [278, 147] on td "Reading" at bounding box center [296, 142] width 68 height 18
click at [346, 138] on link "Resume" at bounding box center [348, 142] width 29 height 10
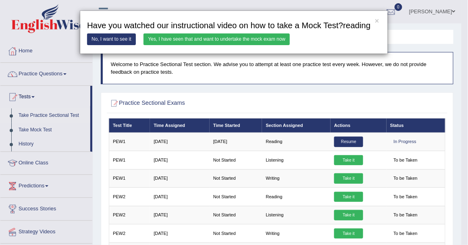
click at [200, 38] on link "Yes, I have seen that and want to undertake the mock exam now" at bounding box center [216, 39] width 146 height 12
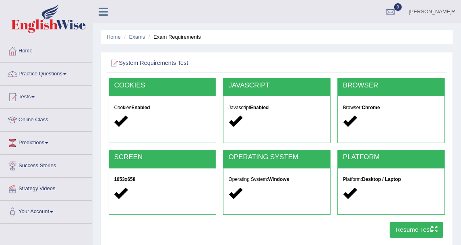
click at [418, 230] on button "Resume Test" at bounding box center [417, 230] width 54 height 16
click at [77, 75] on link "Practice Questions" at bounding box center [46, 73] width 92 height 20
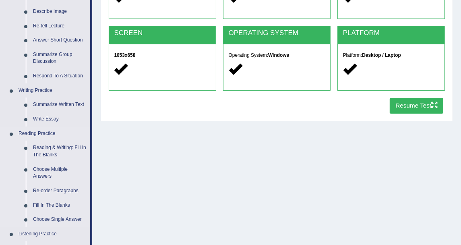
scroll to position [134, 0]
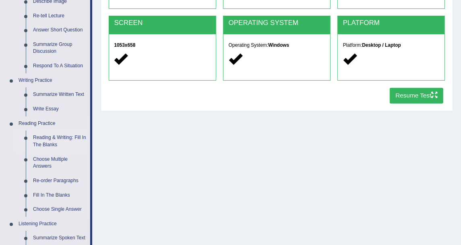
click at [54, 142] on link "Reading & Writing: Fill In The Blanks" at bounding box center [59, 141] width 61 height 21
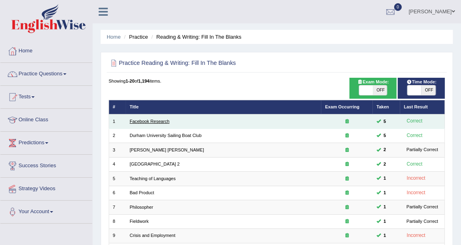
click at [153, 122] on link "Facebook Research" at bounding box center [150, 121] width 40 height 5
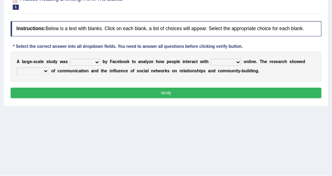
scroll to position [89, 0]
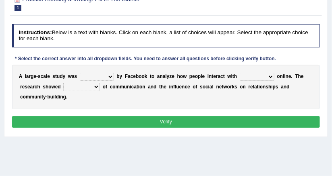
drag, startPoint x: 467, startPoint y: 0, endPoint x: 141, endPoint y: 37, distance: 328.5
click at [141, 37] on h4 "Instructions: Below is a text with blanks. Click on each blank, a list of choic…" at bounding box center [166, 35] width 308 height 23
click at [107, 73] on select "surveyed had asked made" at bounding box center [97, 77] width 34 height 8
click at [102, 76] on select "surveyed had asked made" at bounding box center [97, 77] width 34 height 8
click at [278, 15] on div "Practice Reading & Writing: Fill In The Blanks 1 Facebook Research Instructions…" at bounding box center [166, 62] width 324 height 149
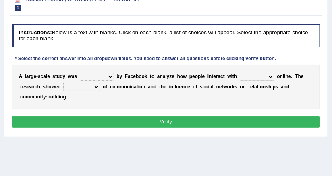
click at [108, 77] on select "surveyed had asked made" at bounding box center [97, 77] width 34 height 8
select select "surveyed"
click at [80, 73] on select "surveyed had asked made" at bounding box center [97, 77] width 34 height 8
click at [243, 77] on select "together all each other another" at bounding box center [257, 77] width 35 height 8
select select "each other"
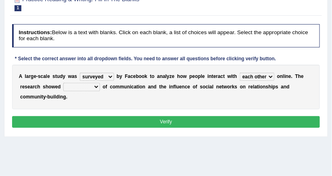
click at [240, 73] on select "together all each other another" at bounding box center [257, 77] width 35 height 8
click at [70, 85] on select "advantages standards fellowships patterns" at bounding box center [81, 87] width 37 height 8
select select "advantages"
click at [63, 83] on select "advantages standards fellowships patterns" at bounding box center [81, 87] width 37 height 8
click at [103, 116] on button "Verify" at bounding box center [166, 122] width 308 height 12
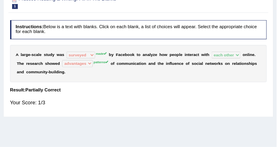
scroll to position [84, 0]
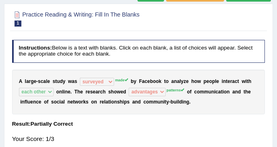
drag, startPoint x: 318, startPoint y: 0, endPoint x: 160, endPoint y: 72, distance: 173.5
click at [160, 72] on div "A l a r g e - s c a l e s t u d y w a s surveyed had asked made made b y F a c …" at bounding box center [138, 92] width 253 height 45
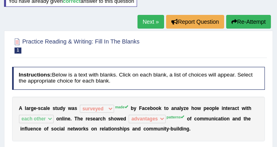
scroll to position [3, 0]
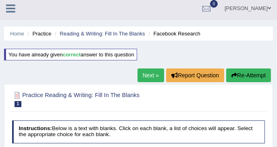
click at [144, 73] on link "Next »" at bounding box center [150, 75] width 27 height 14
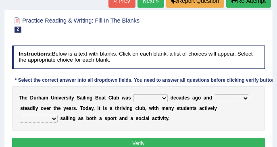
scroll to position [107, 0]
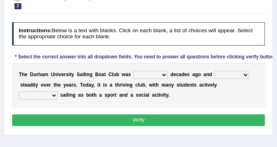
click at [150, 76] on select "found fund founded find" at bounding box center [150, 75] width 34 height 8
click at [143, 64] on div "T h e D u r h a m U n i v e r s i t y S a i l i n g B o a t C l u b w a s found…" at bounding box center [138, 85] width 253 height 45
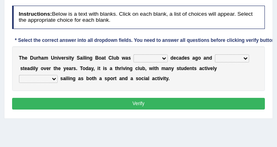
scroll to position [134, 0]
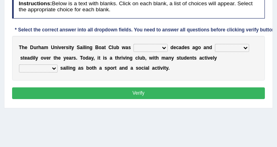
click at [154, 41] on div "T h e D u r h a m U n i v e r s i t y S a i l i n g B o a t C l u b w a s found…" at bounding box center [138, 58] width 253 height 45
click at [156, 50] on select "found fund founded find" at bounding box center [150, 48] width 34 height 8
click at [133, 44] on select "found fund founded find" at bounding box center [150, 48] width 34 height 8
click at [216, 44] on select "grow growing has grown grown" at bounding box center [232, 48] width 34 height 8
click at [153, 48] on select "found fund founded find" at bounding box center [150, 48] width 34 height 8
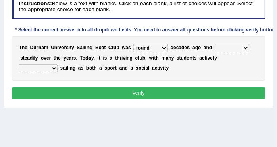
select select "founded"
click at [133, 44] on select "found fund founded find" at bounding box center [150, 48] width 34 height 8
click at [194, 69] on div "T h e D u r h a m U n i v e r s i t y S a i l i n g B o a t C l u b w a s found…" at bounding box center [138, 58] width 253 height 45
click at [215, 46] on select "grow growing has grown grown" at bounding box center [232, 48] width 34 height 8
select select "has grown"
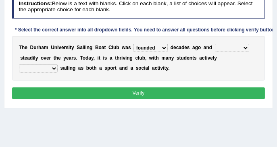
click at [215, 44] on select "grow growing has grown grown" at bounding box center [232, 48] width 34 height 8
click at [58, 64] on select "enjoy enjoyed are enjoying enjoying" at bounding box center [38, 68] width 39 height 8
click at [208, 77] on div "T h e D u r h a m U n i v e r s i t y S a i l i n g B o a t C l u b w a s found…" at bounding box center [138, 58] width 253 height 45
click at [58, 64] on select "enjoy enjoyed are enjoying enjoying" at bounding box center [38, 68] width 39 height 8
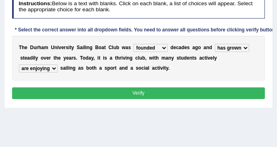
select select "enjoying"
click at [58, 64] on select "enjoy enjoyed are enjoying enjoying" at bounding box center [38, 68] width 39 height 8
click at [215, 46] on select "grow growing has grown grown" at bounding box center [232, 48] width 34 height 8
select select "grown"
click at [215, 44] on select "grow growing has grown grown" at bounding box center [232, 48] width 34 height 8
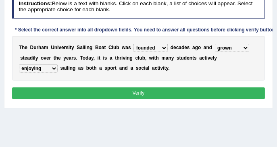
click at [224, 89] on button "Verify" at bounding box center [138, 93] width 253 height 12
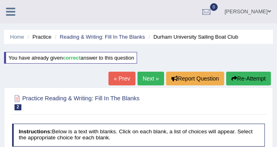
scroll to position [0, 0]
